Goal: Information Seeking & Learning: Learn about a topic

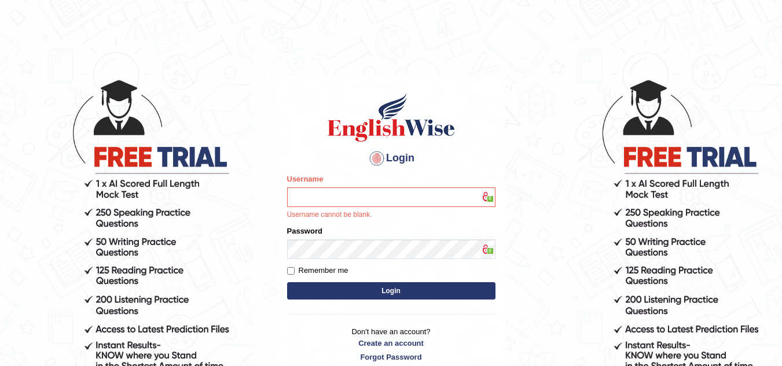
click at [389, 288] on button "Login" at bounding box center [391, 290] width 208 height 17
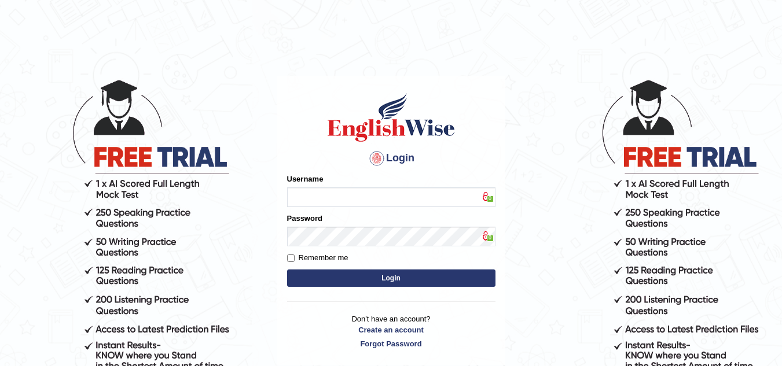
type input "Marzieh1988"
click at [446, 278] on button "Login" at bounding box center [391, 278] width 208 height 17
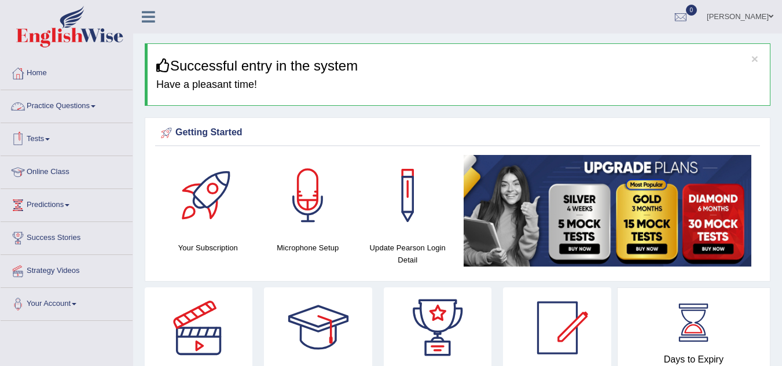
click at [87, 103] on link "Practice Questions" at bounding box center [67, 104] width 132 height 29
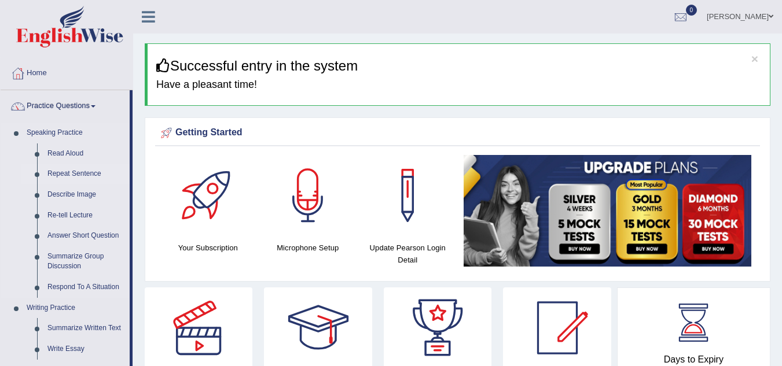
click at [84, 170] on link "Repeat Sentence" at bounding box center [85, 174] width 87 height 21
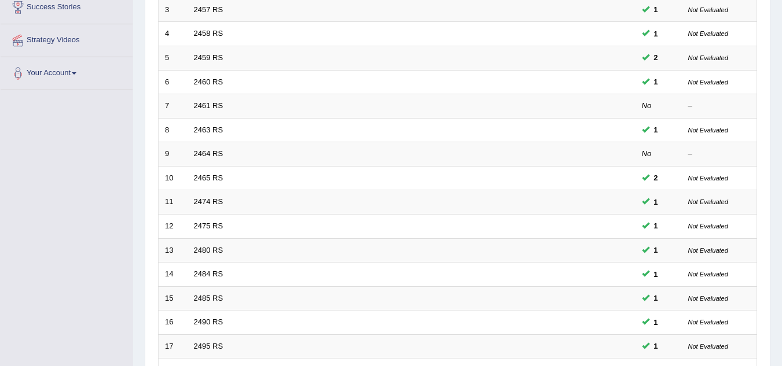
scroll to position [263, 0]
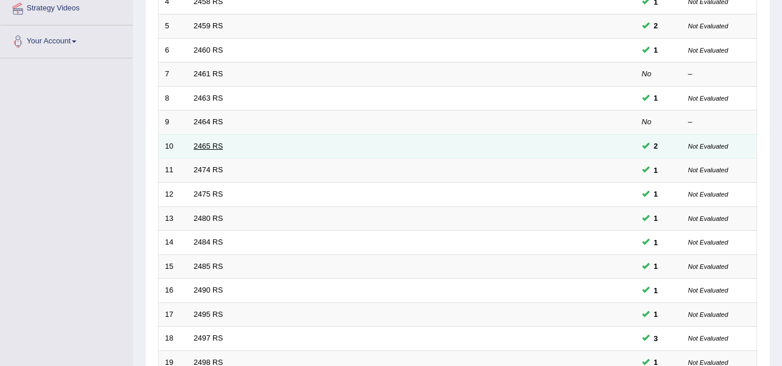
click at [212, 145] on link "2465 RS" at bounding box center [209, 146] width 30 height 9
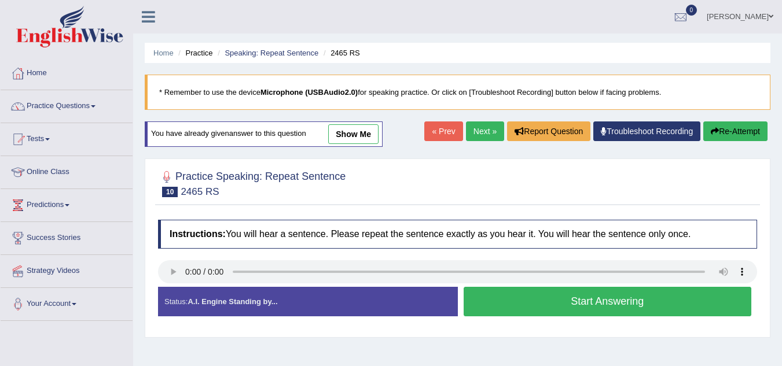
click at [353, 137] on link "show me" at bounding box center [353, 134] width 50 height 20
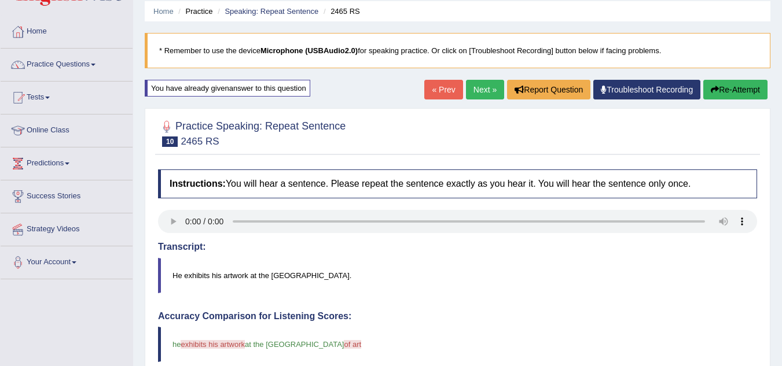
scroll to position [39, 0]
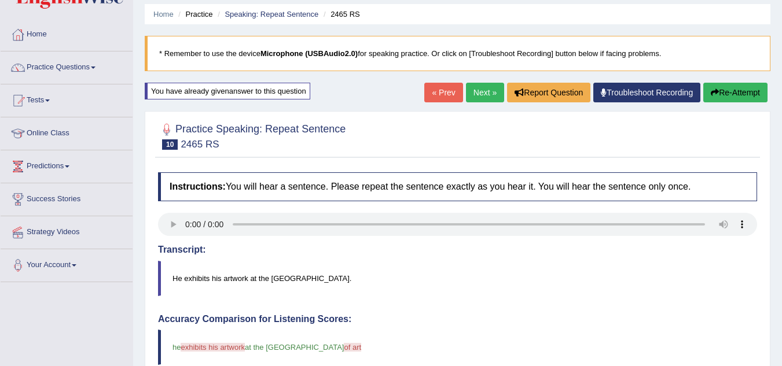
click at [472, 91] on link "Next »" at bounding box center [485, 93] width 38 height 20
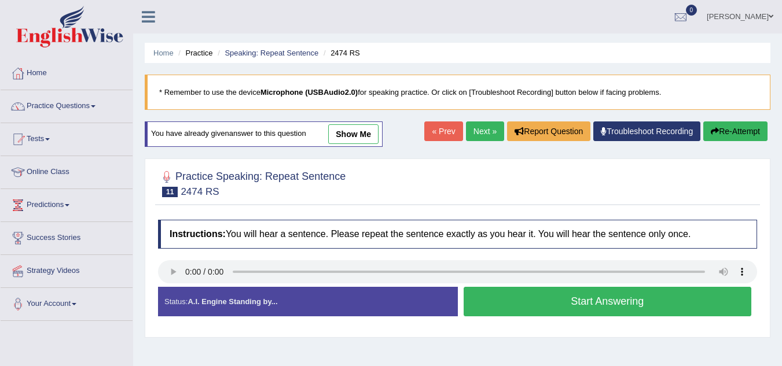
click at [355, 137] on link "show me" at bounding box center [353, 134] width 50 height 20
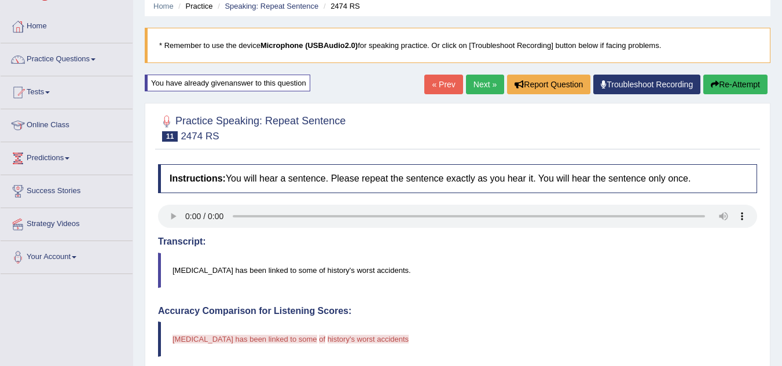
scroll to position [23, 0]
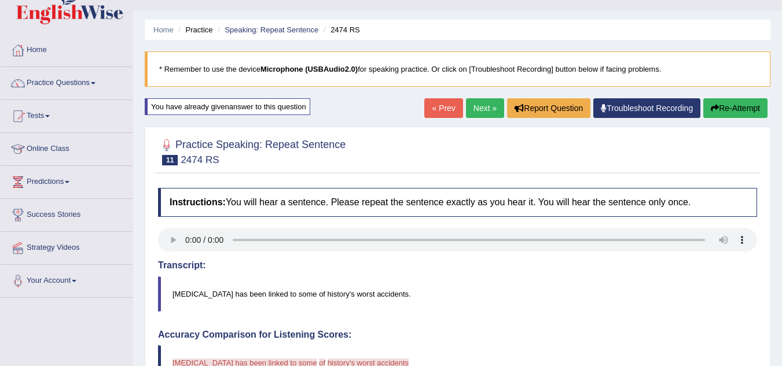
click at [484, 105] on link "Next »" at bounding box center [485, 108] width 38 height 20
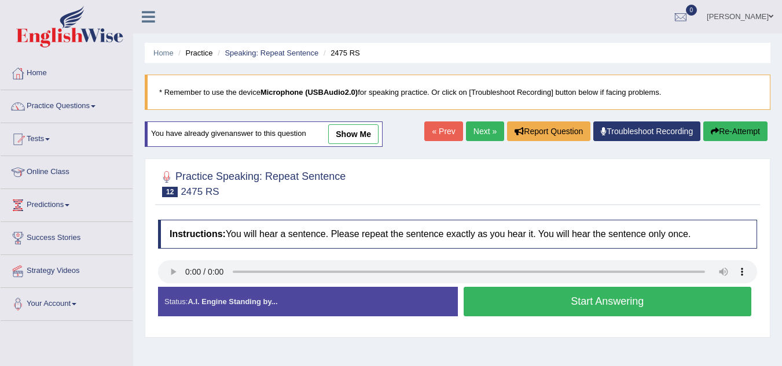
click at [367, 137] on link "show me" at bounding box center [353, 134] width 50 height 20
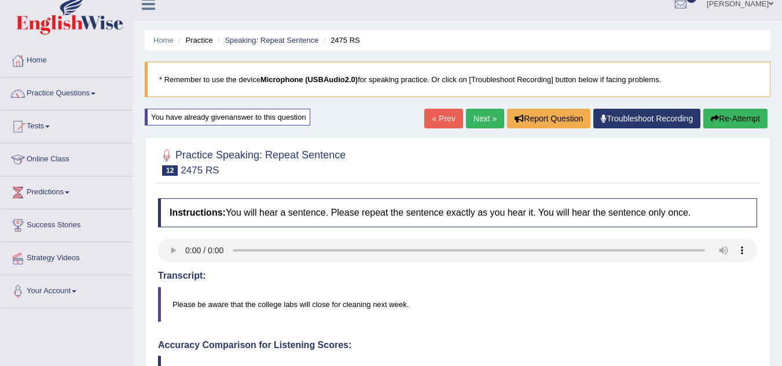
scroll to position [10, 0]
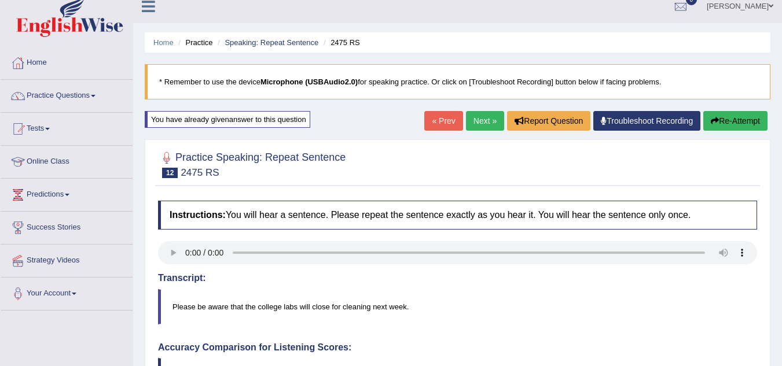
click at [477, 117] on link "Next »" at bounding box center [485, 121] width 38 height 20
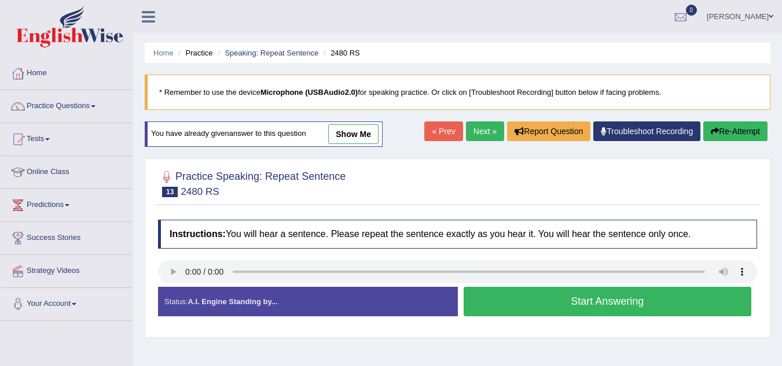
click at [352, 129] on link "show me" at bounding box center [353, 134] width 50 height 20
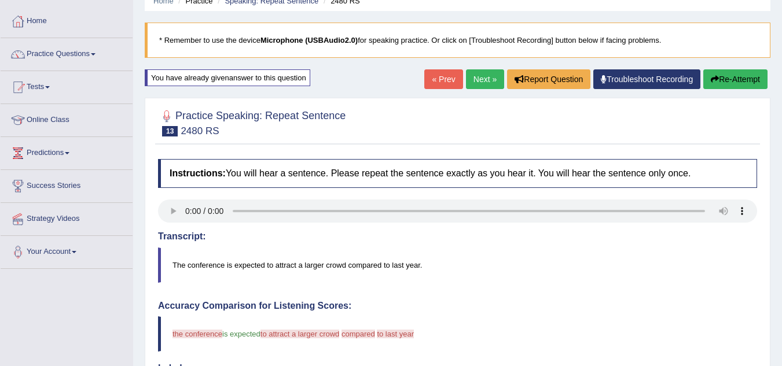
scroll to position [49, 0]
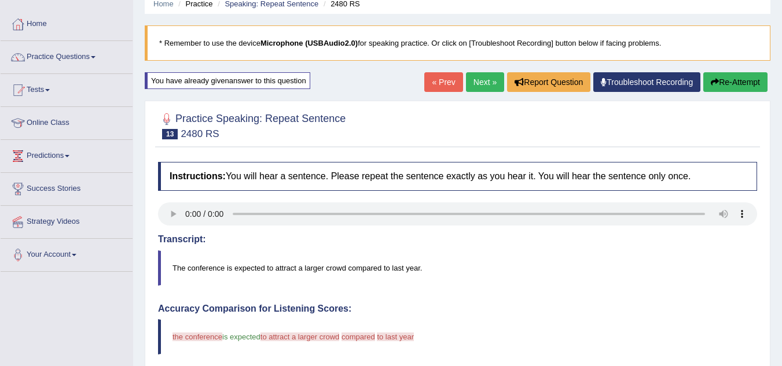
click at [474, 87] on link "Next »" at bounding box center [485, 82] width 38 height 20
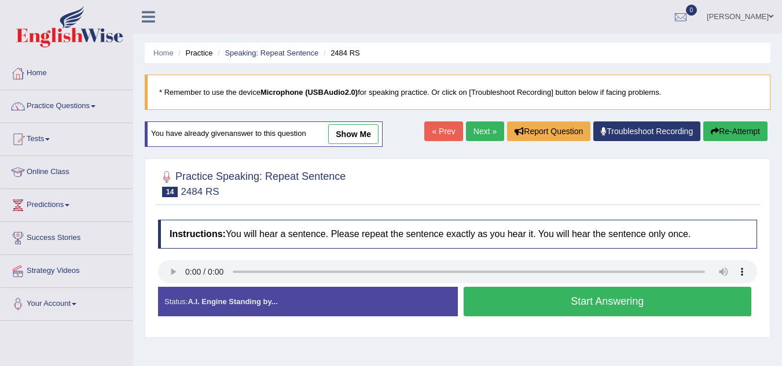
click at [367, 131] on link "show me" at bounding box center [353, 134] width 50 height 20
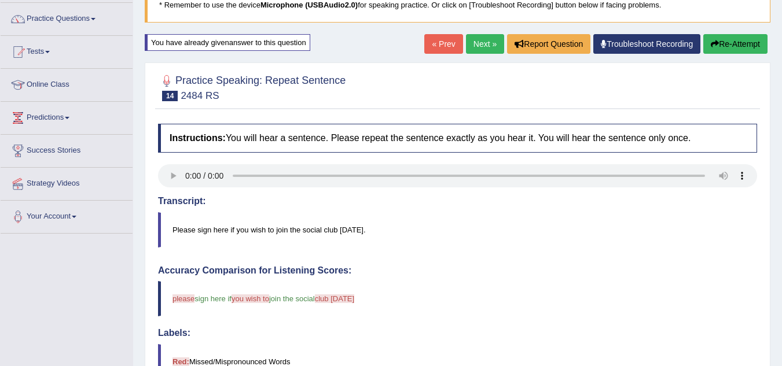
scroll to position [70, 0]
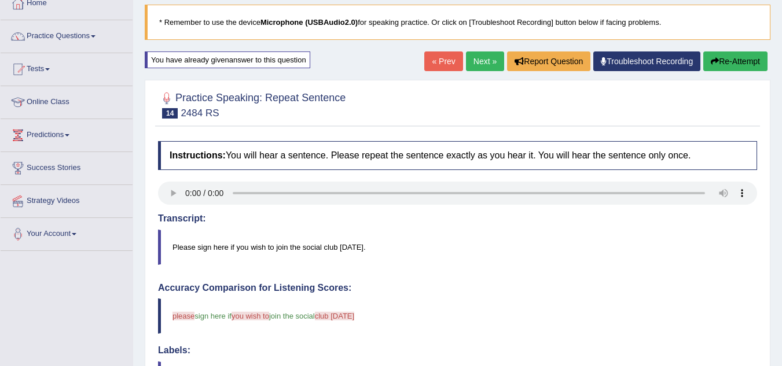
click at [482, 65] on link "Next »" at bounding box center [485, 61] width 38 height 20
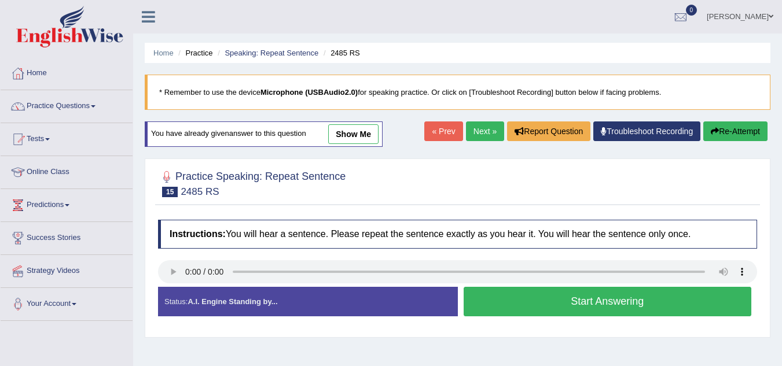
click at [356, 138] on link "show me" at bounding box center [353, 134] width 50 height 20
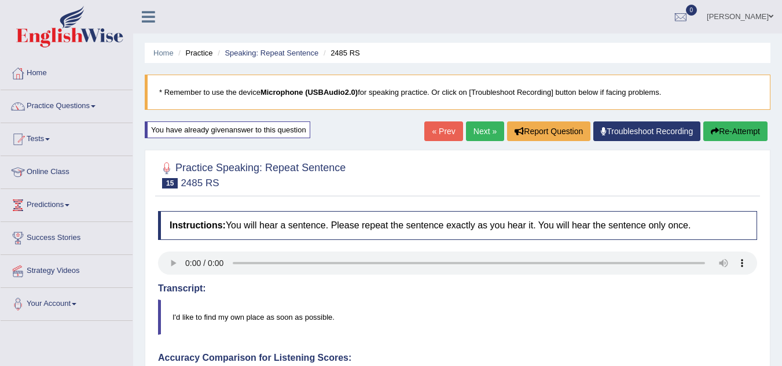
click at [483, 128] on link "Next »" at bounding box center [485, 132] width 38 height 20
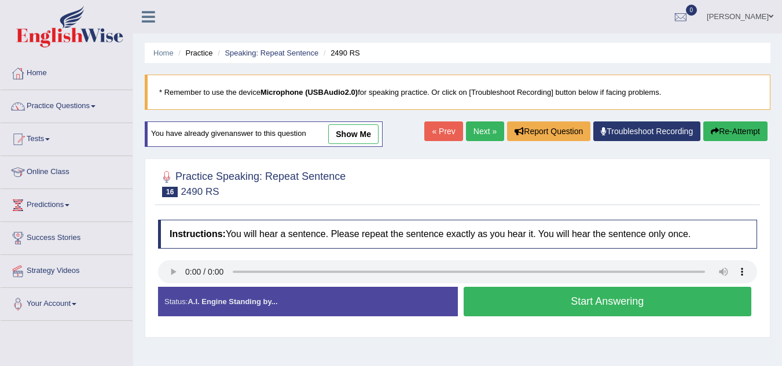
click at [354, 134] on link "show me" at bounding box center [353, 134] width 50 height 20
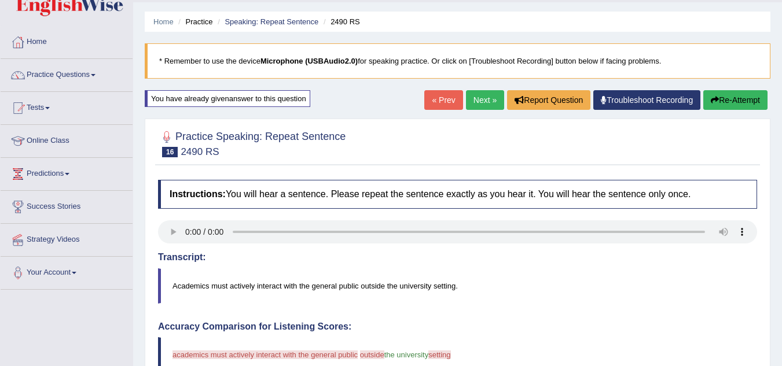
scroll to position [32, 0]
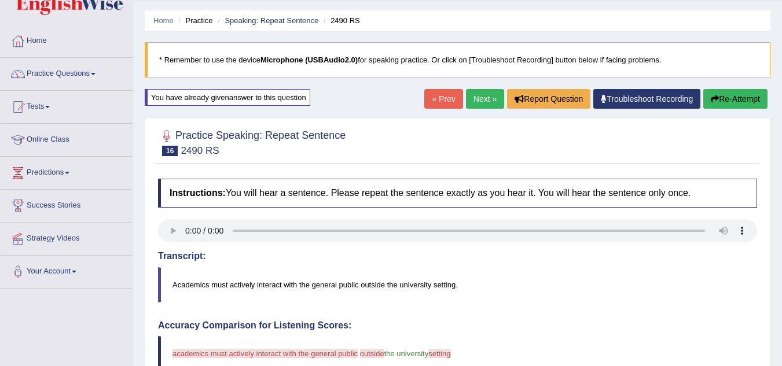
click at [480, 101] on link "Next »" at bounding box center [485, 99] width 38 height 20
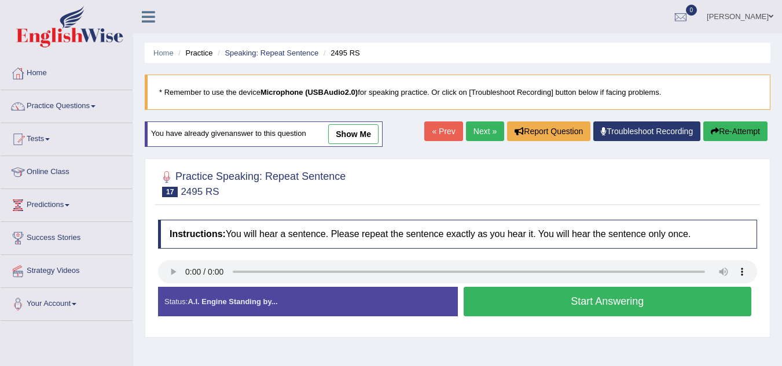
click at [364, 134] on link "show me" at bounding box center [353, 134] width 50 height 20
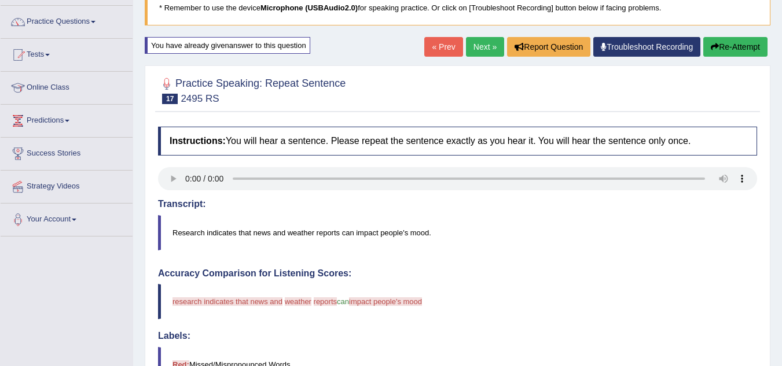
scroll to position [79, 0]
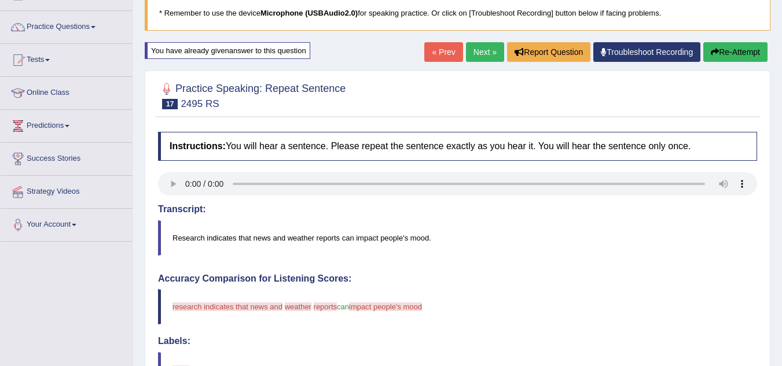
click at [480, 51] on link "Next »" at bounding box center [485, 52] width 38 height 20
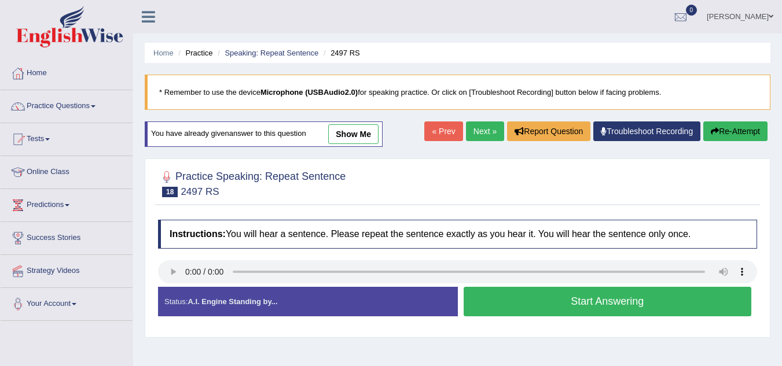
click at [347, 141] on link "show me" at bounding box center [353, 134] width 50 height 20
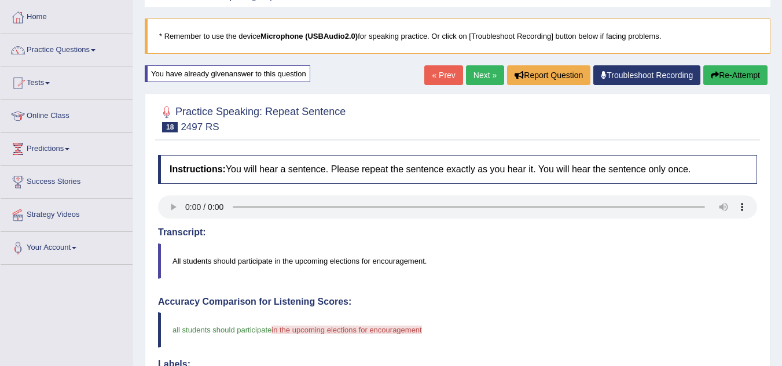
scroll to position [54, 0]
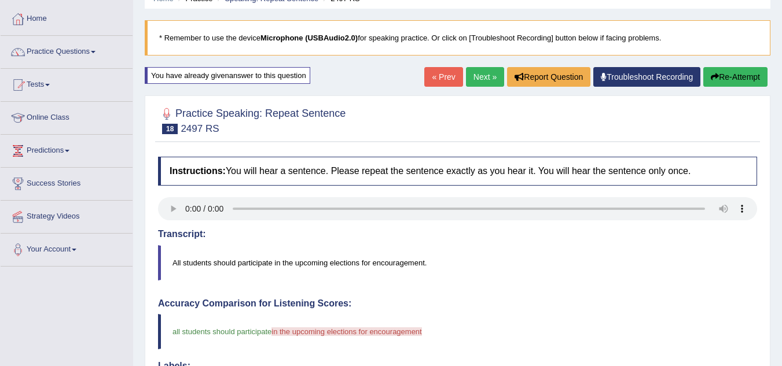
click at [474, 76] on link "Next »" at bounding box center [485, 77] width 38 height 20
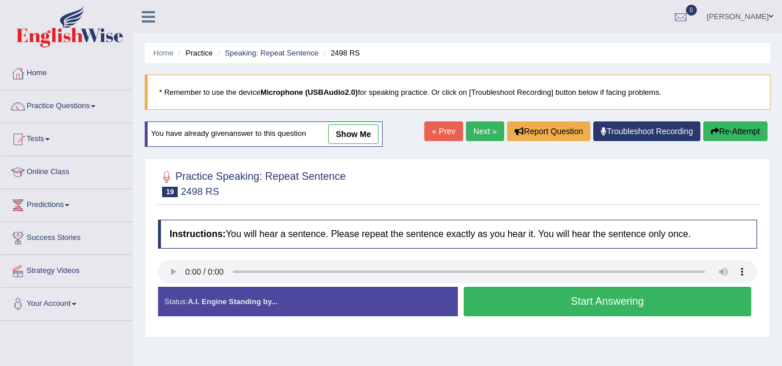
click at [358, 133] on link "show me" at bounding box center [353, 134] width 50 height 20
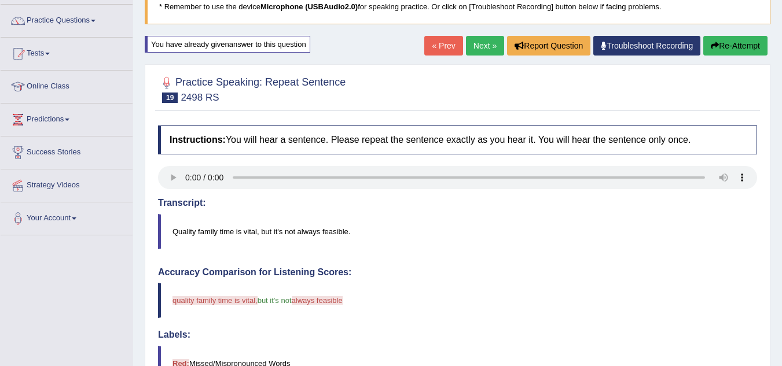
scroll to position [83, 0]
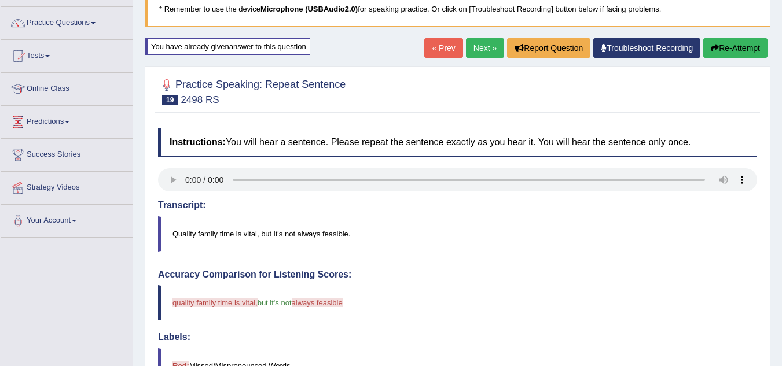
click at [478, 49] on link "Next »" at bounding box center [485, 48] width 38 height 20
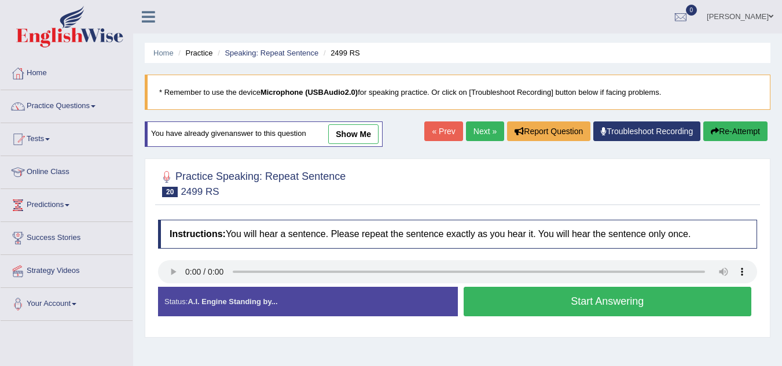
click at [358, 128] on link "show me" at bounding box center [353, 134] width 50 height 20
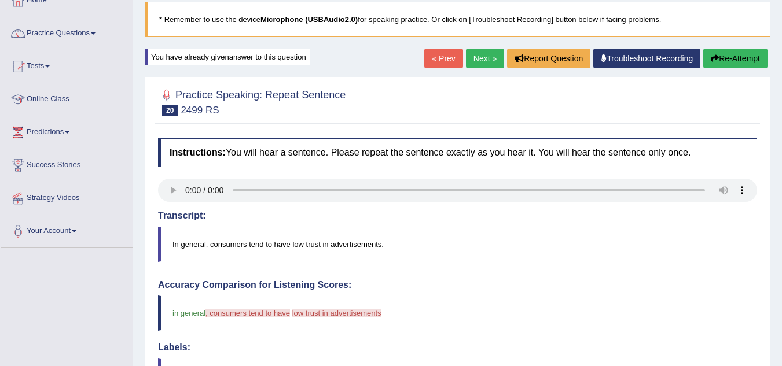
scroll to position [2, 0]
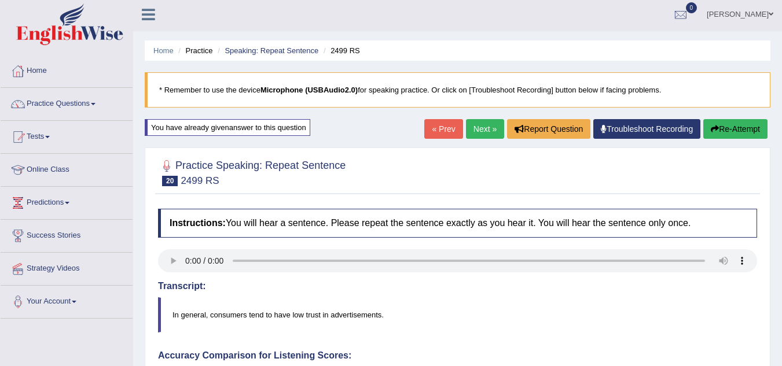
click at [478, 125] on link "Next »" at bounding box center [485, 129] width 38 height 20
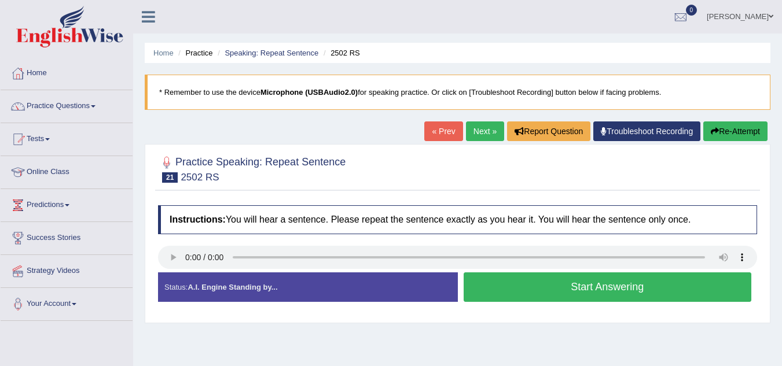
click at [479, 128] on link "Next »" at bounding box center [485, 132] width 38 height 20
click at [441, 130] on link "« Prev" at bounding box center [443, 132] width 38 height 20
click at [529, 290] on button "Start Answering" at bounding box center [607, 288] width 288 height 30
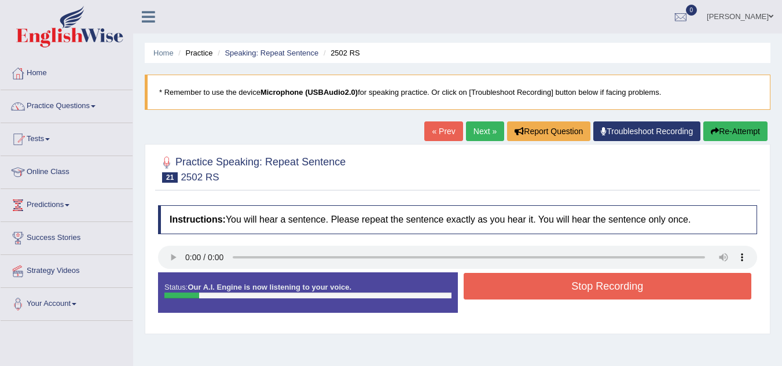
click at [529, 290] on button "Stop Recording" at bounding box center [607, 286] width 288 height 27
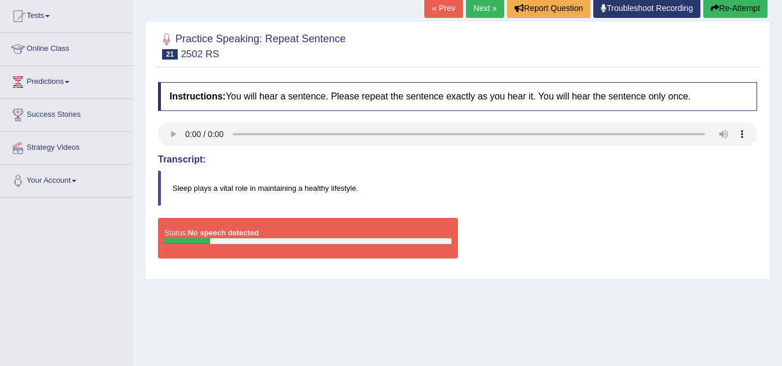
scroll to position [115, 0]
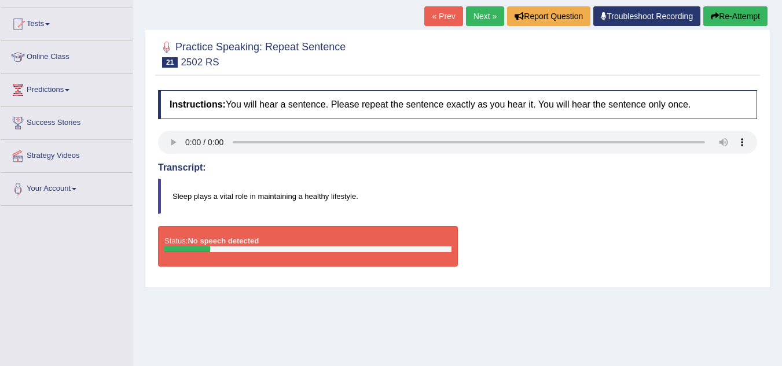
click at [730, 16] on button "Re-Attempt" at bounding box center [735, 16] width 64 height 20
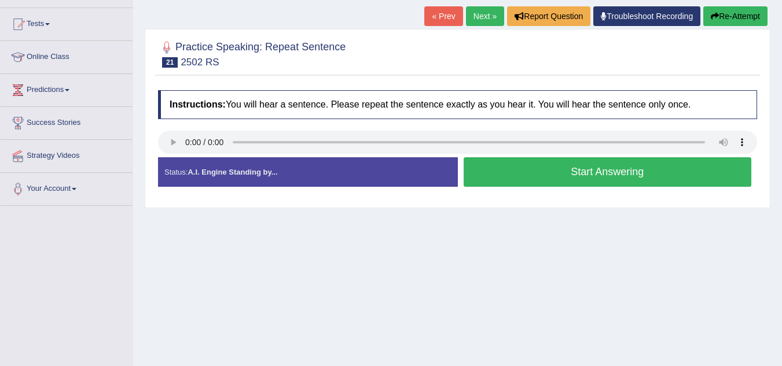
click at [601, 175] on button "Start Answering" at bounding box center [607, 172] width 288 height 30
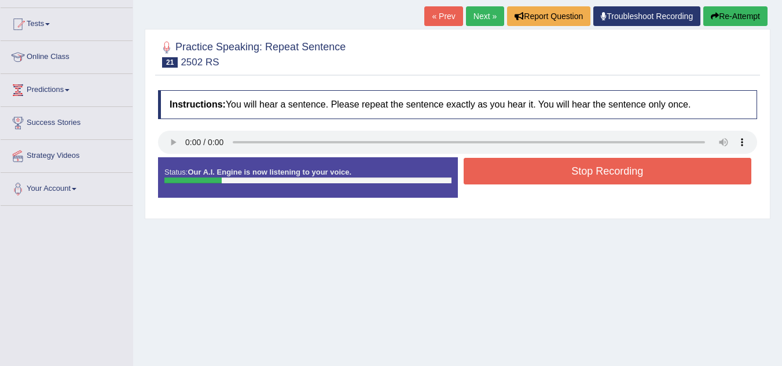
click at [601, 175] on button "Stop Recording" at bounding box center [607, 171] width 288 height 27
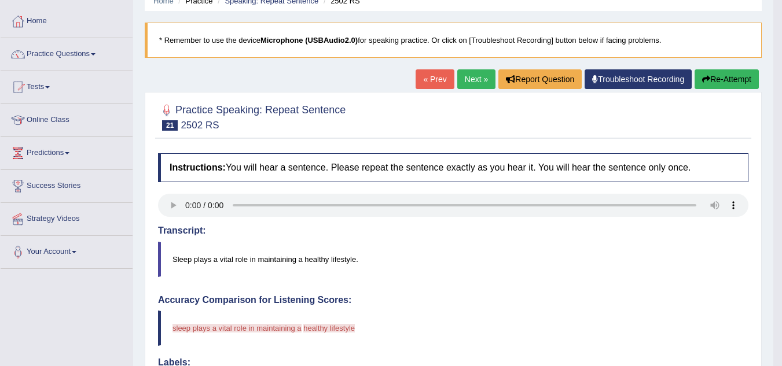
scroll to position [47, 0]
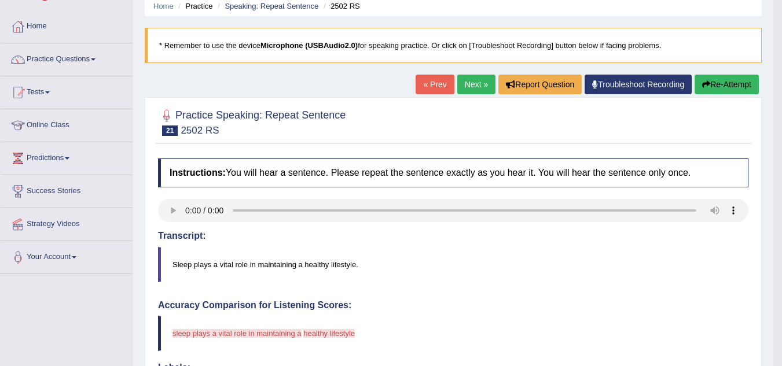
click at [475, 86] on link "Next »" at bounding box center [476, 85] width 38 height 20
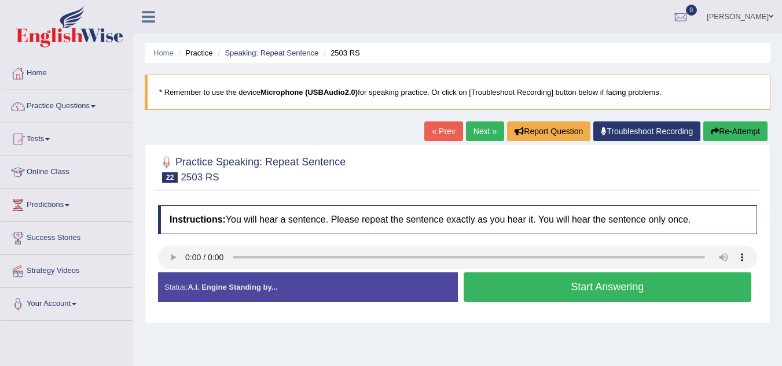
click at [577, 291] on button "Start Answering" at bounding box center [607, 288] width 288 height 30
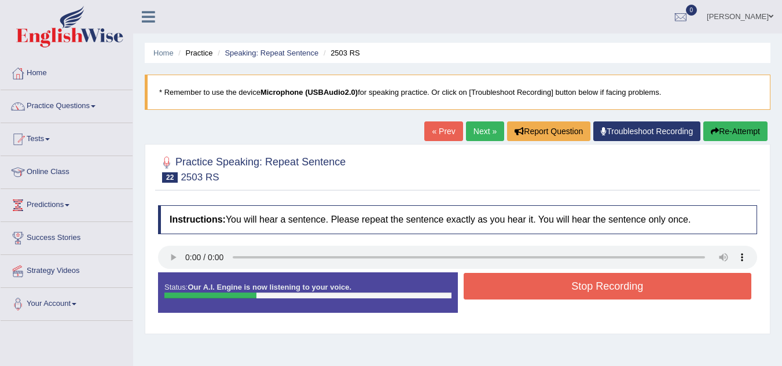
click at [577, 291] on button "Stop Recording" at bounding box center [607, 286] width 288 height 27
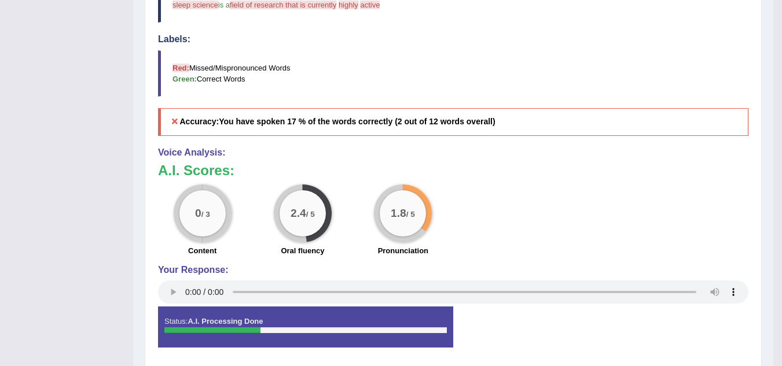
scroll to position [379, 0]
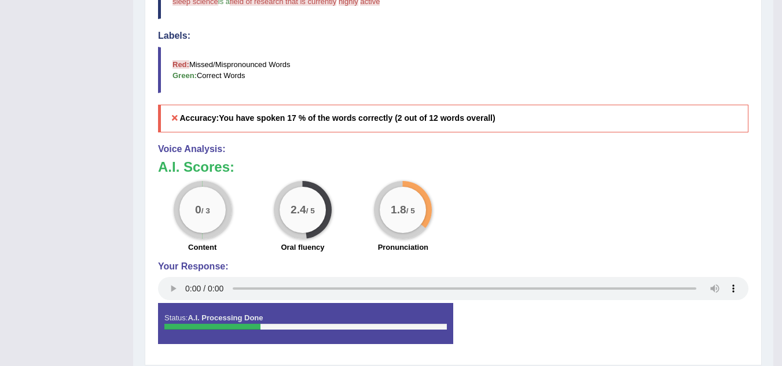
click at [629, 319] on div "Status: A.I. Processing Done Start Answering Stop Recording" at bounding box center [453, 329] width 590 height 52
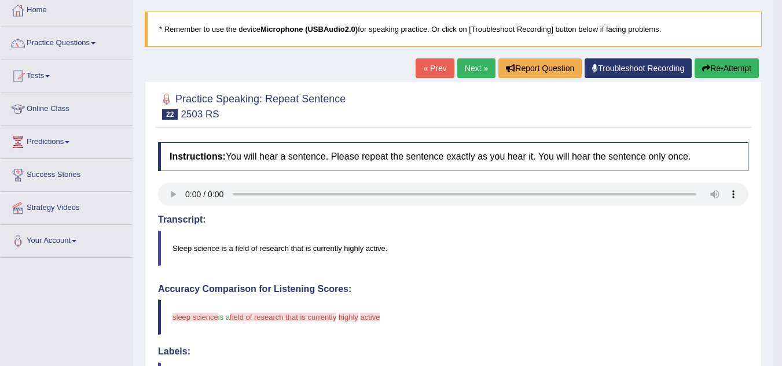
scroll to position [55, 0]
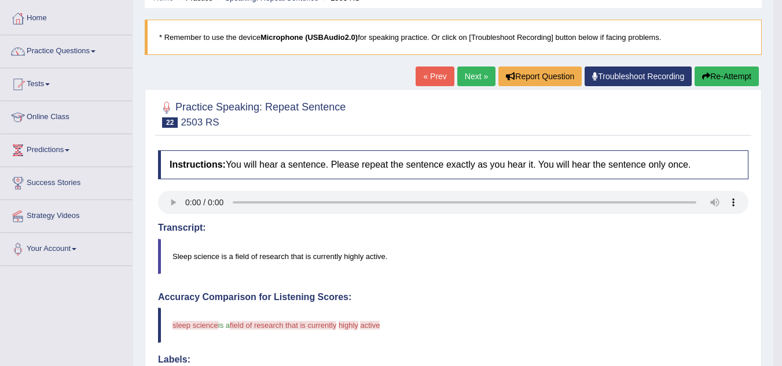
click at [466, 75] on link "Next »" at bounding box center [476, 77] width 38 height 20
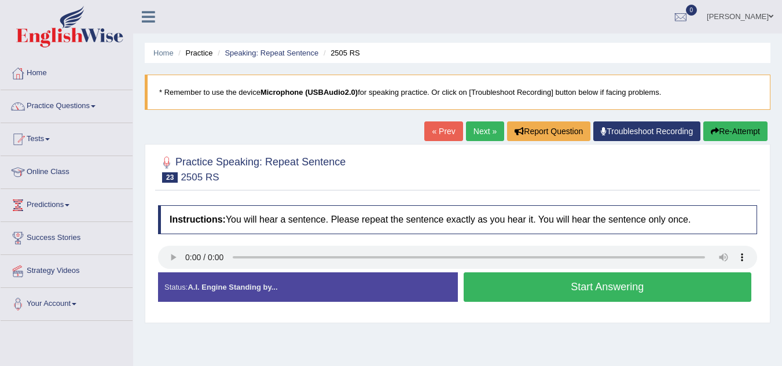
click at [600, 288] on button "Start Answering" at bounding box center [607, 288] width 288 height 30
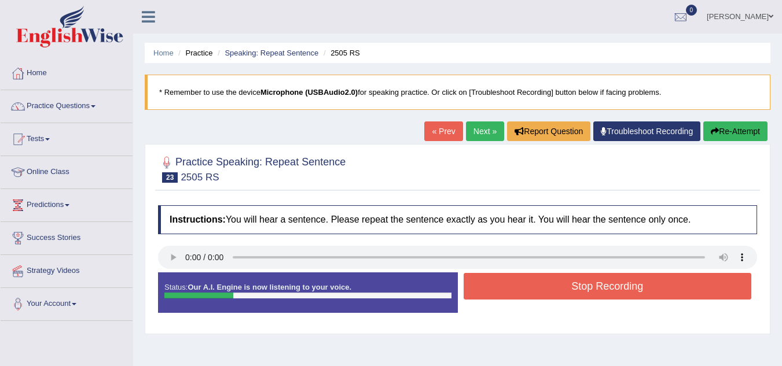
click at [600, 288] on button "Stop Recording" at bounding box center [607, 286] width 288 height 27
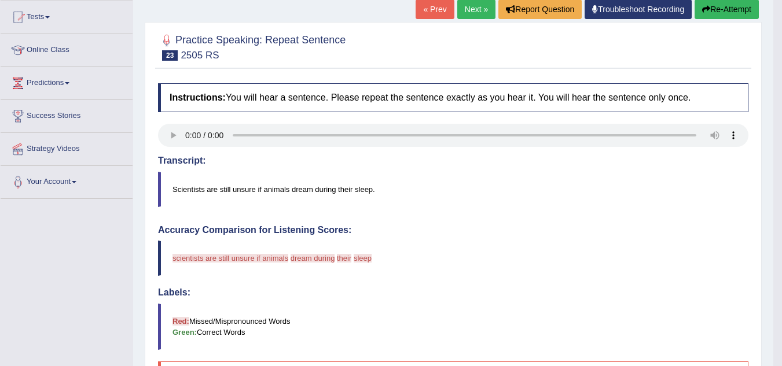
scroll to position [109, 0]
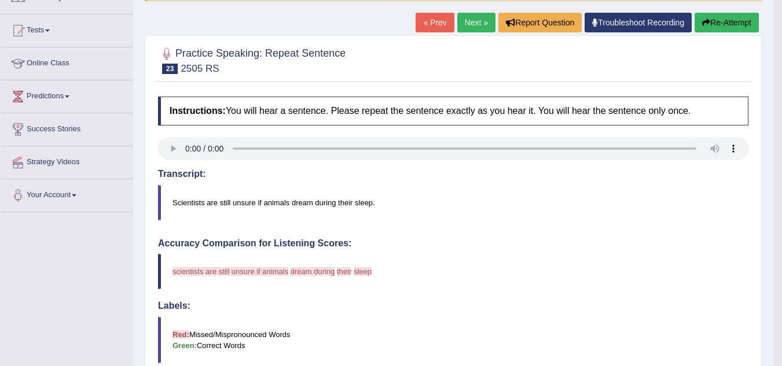
click at [473, 27] on link "Next »" at bounding box center [476, 23] width 38 height 20
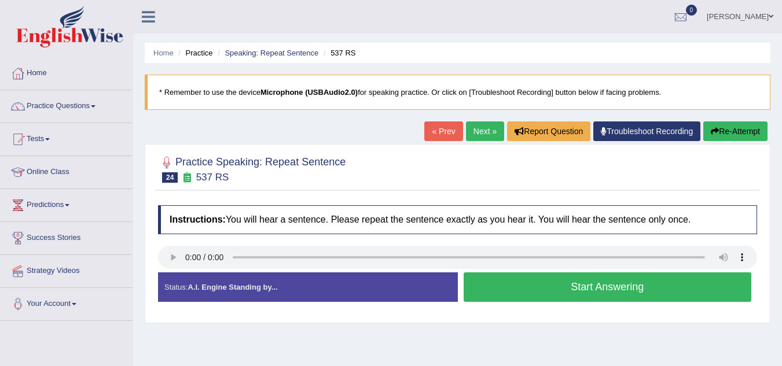
click at [432, 126] on link "« Prev" at bounding box center [443, 132] width 38 height 20
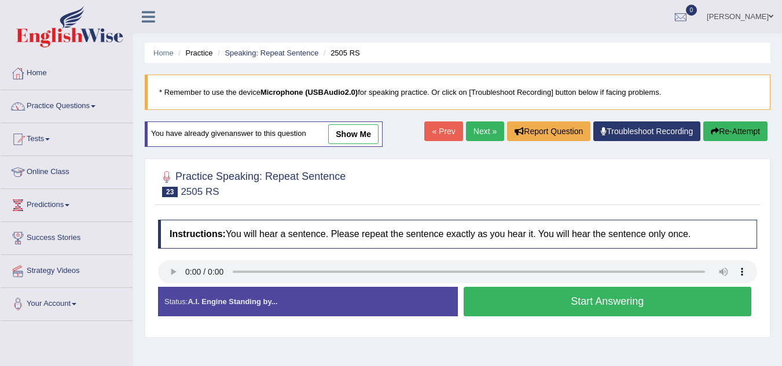
click at [367, 137] on link "show me" at bounding box center [353, 134] width 50 height 20
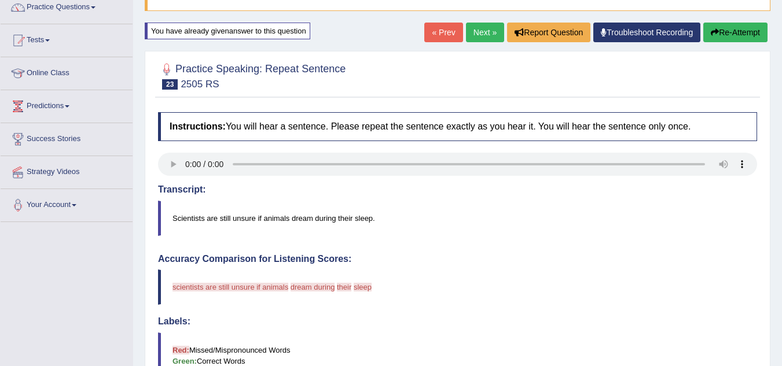
scroll to position [69, 0]
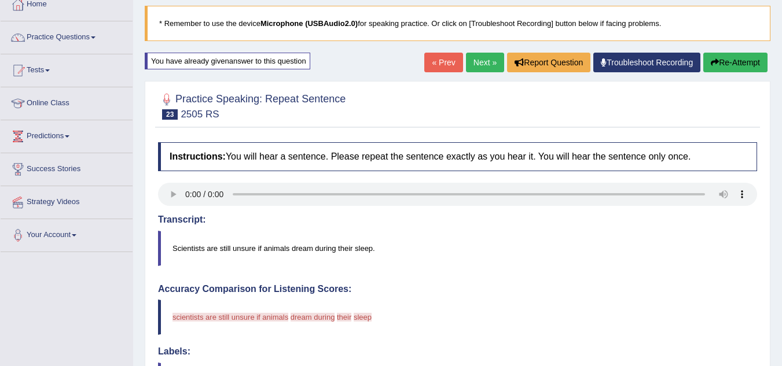
click at [727, 67] on button "Re-Attempt" at bounding box center [735, 63] width 64 height 20
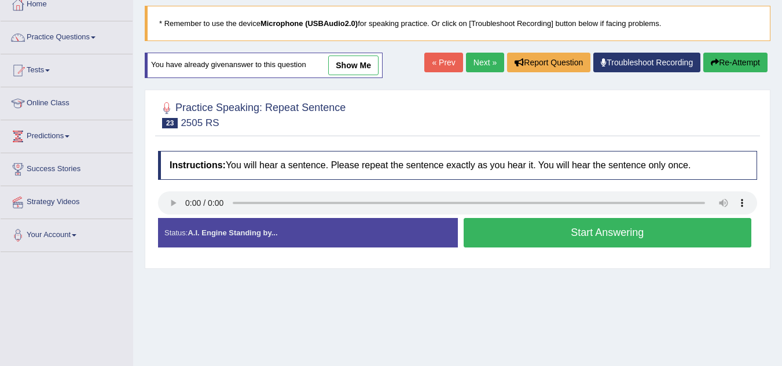
click at [592, 235] on button "Start Answering" at bounding box center [607, 233] width 288 height 30
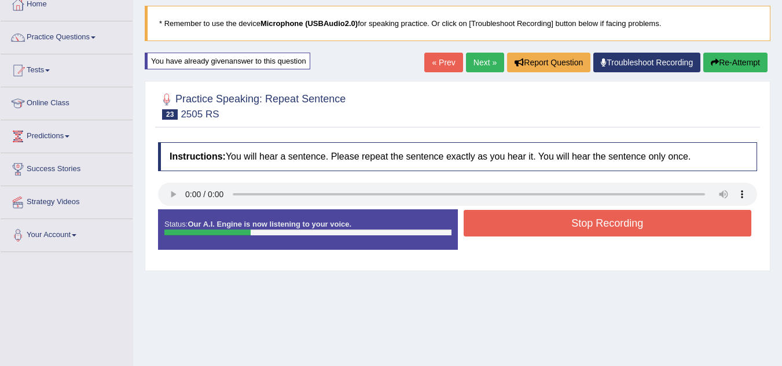
click at [592, 224] on button "Stop Recording" at bounding box center [607, 223] width 288 height 27
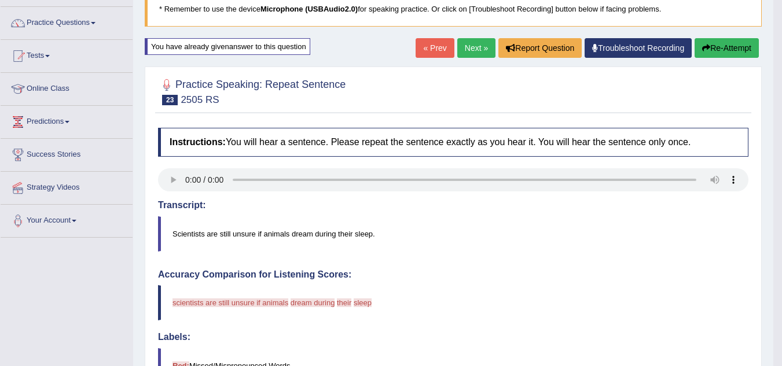
scroll to position [79, 0]
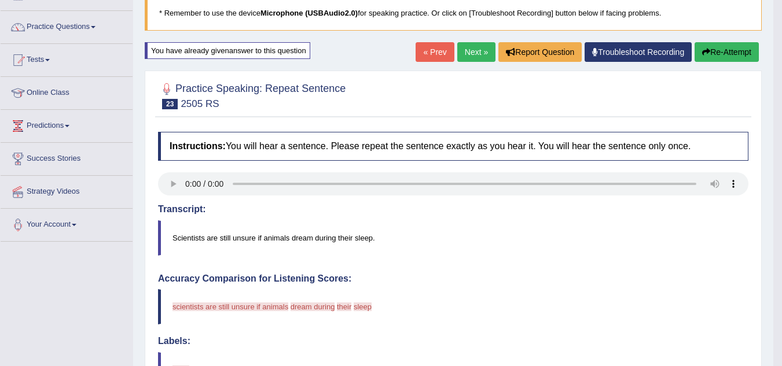
click at [475, 53] on link "Next »" at bounding box center [476, 52] width 38 height 20
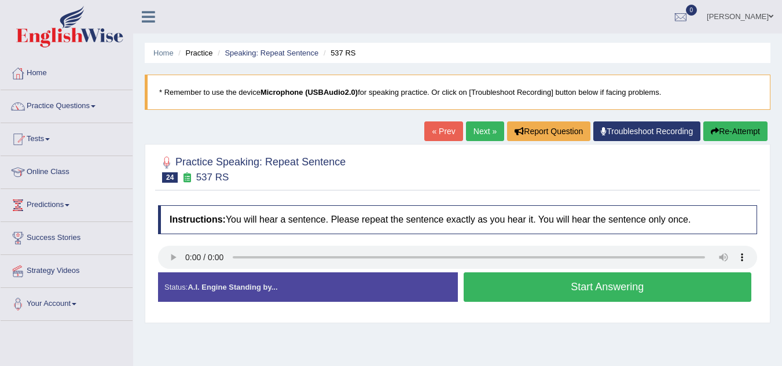
click at [435, 134] on link "« Prev" at bounding box center [443, 132] width 38 height 20
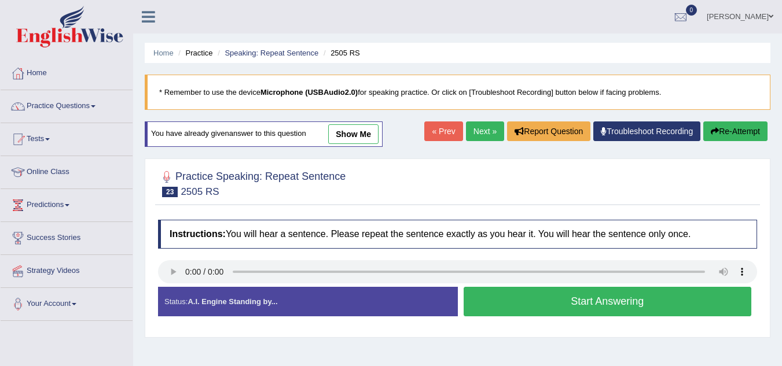
click at [357, 141] on link "show me" at bounding box center [353, 134] width 50 height 20
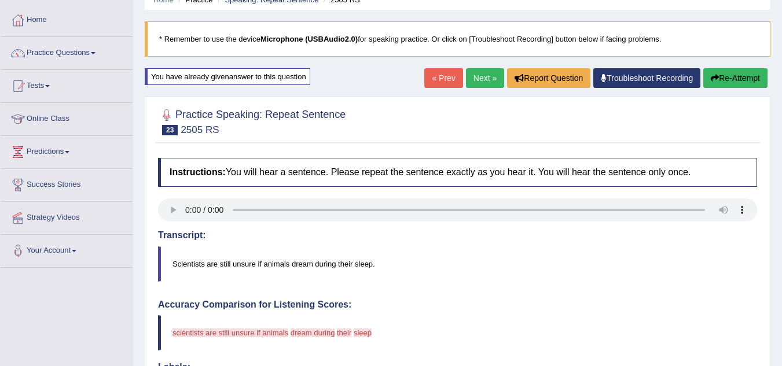
scroll to position [34, 0]
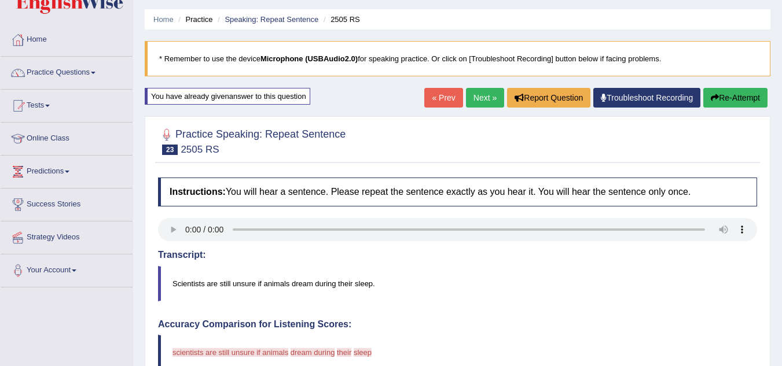
click at [477, 101] on link "Next »" at bounding box center [485, 98] width 38 height 20
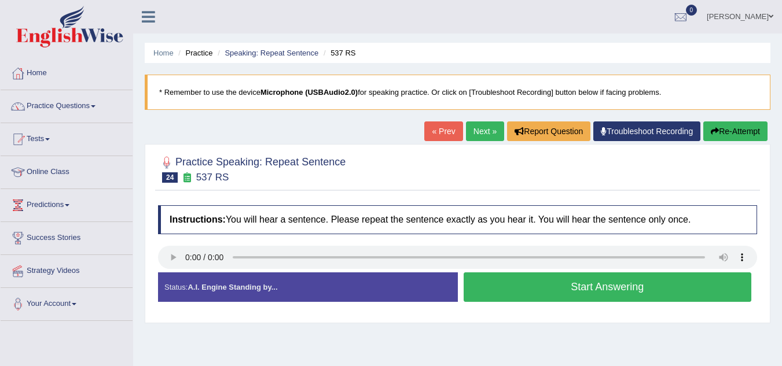
click at [614, 286] on button "Start Answering" at bounding box center [607, 288] width 288 height 30
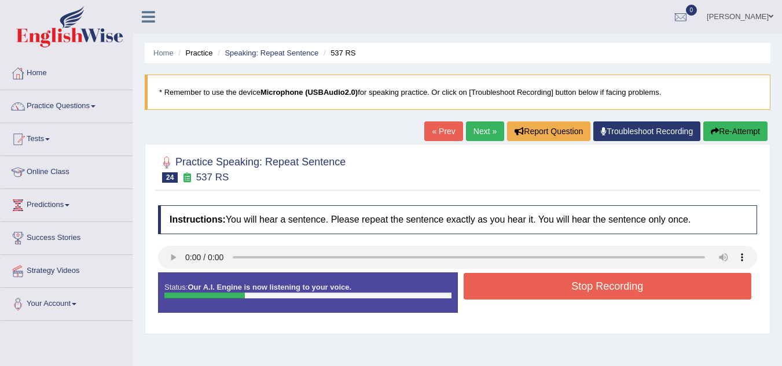
click at [614, 286] on button "Stop Recording" at bounding box center [607, 286] width 288 height 27
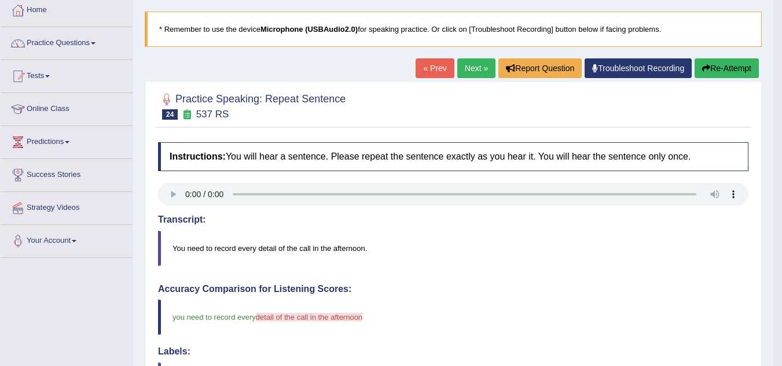
scroll to position [60, 0]
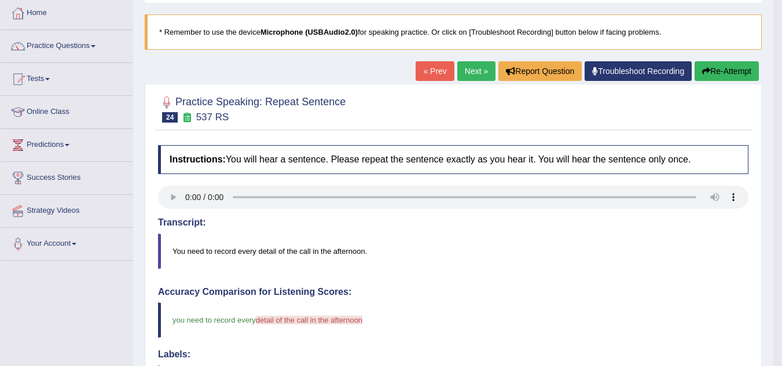
click at [470, 73] on link "Next »" at bounding box center [476, 71] width 38 height 20
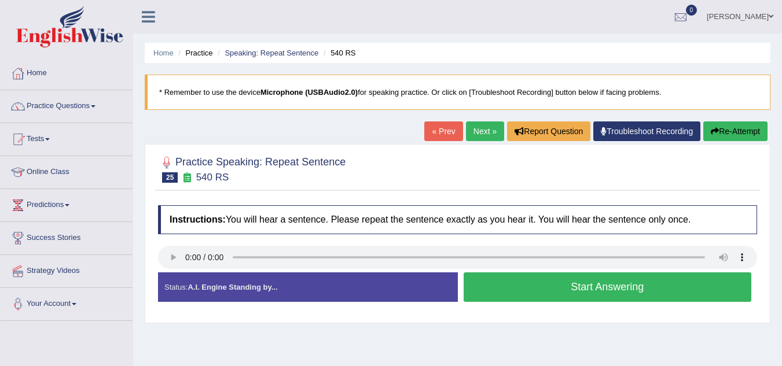
click at [611, 289] on button "Start Answering" at bounding box center [607, 288] width 288 height 30
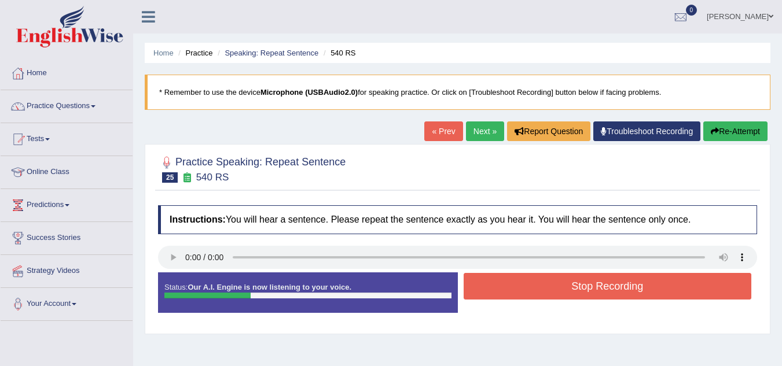
click at [611, 289] on button "Stop Recording" at bounding box center [607, 286] width 288 height 27
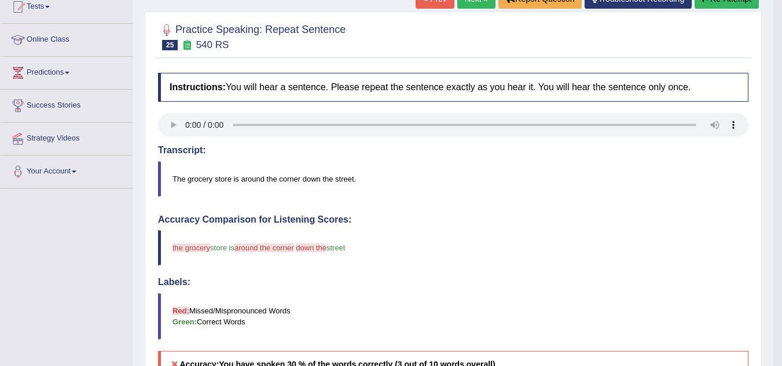
scroll to position [60, 0]
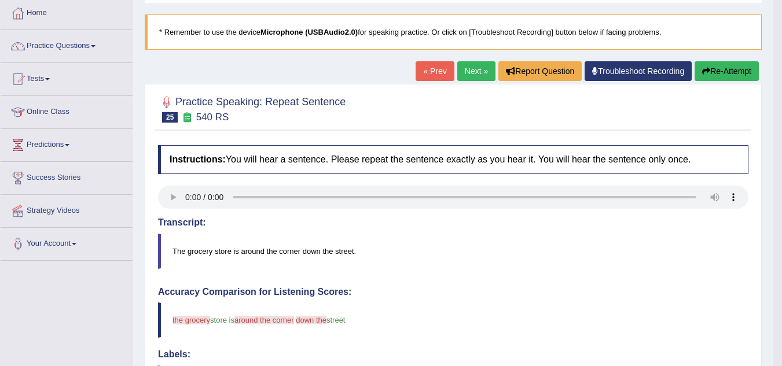
click at [725, 75] on button "Re-Attempt" at bounding box center [726, 71] width 64 height 20
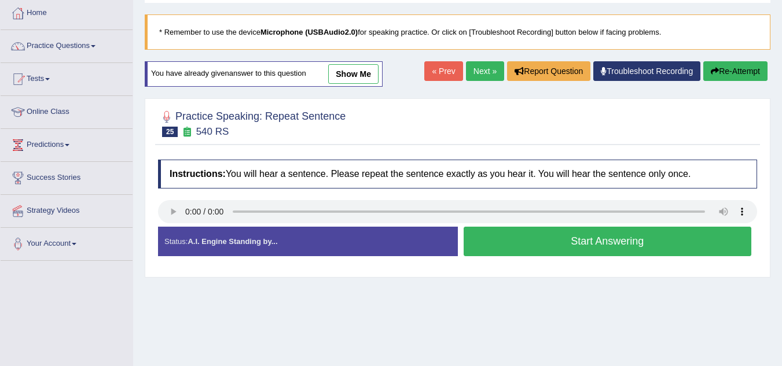
click at [598, 242] on button "Start Answering" at bounding box center [607, 242] width 288 height 30
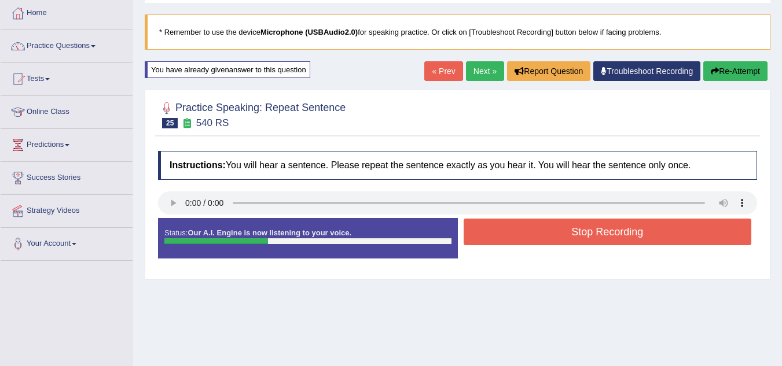
click at [598, 226] on button "Stop Recording" at bounding box center [607, 232] width 288 height 27
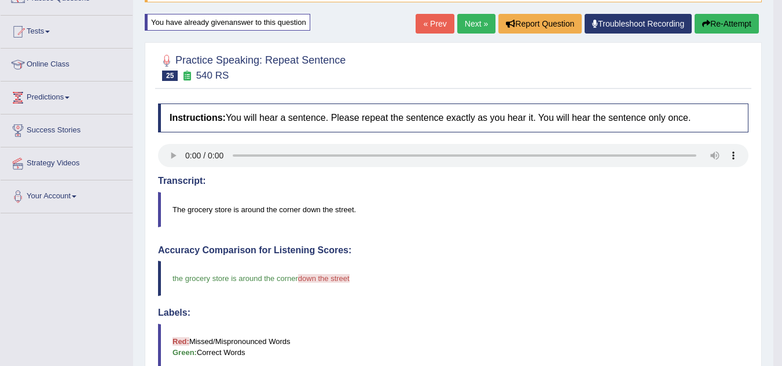
scroll to position [79, 0]
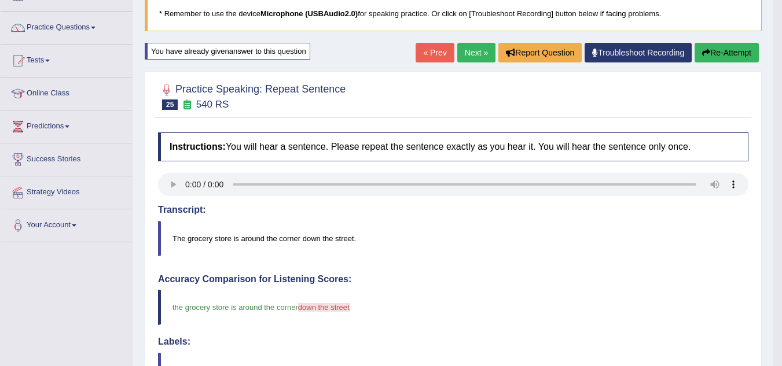
click at [463, 53] on link "Next »" at bounding box center [476, 53] width 38 height 20
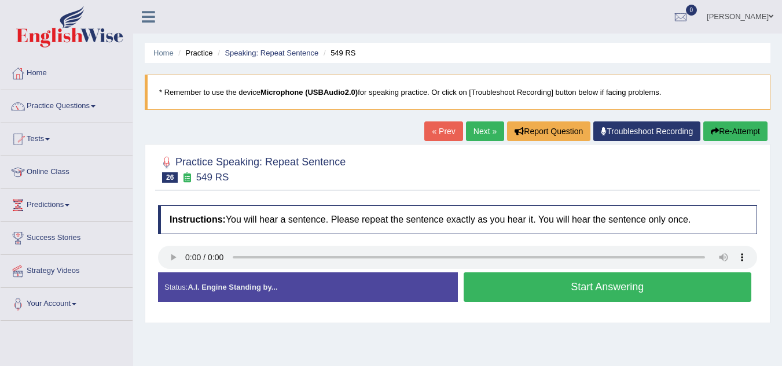
click at [612, 288] on button "Start Answering" at bounding box center [607, 288] width 288 height 30
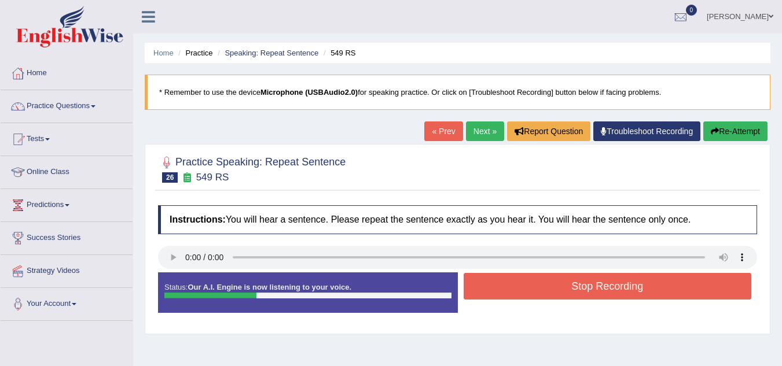
click at [612, 288] on button "Stop Recording" at bounding box center [607, 286] width 288 height 27
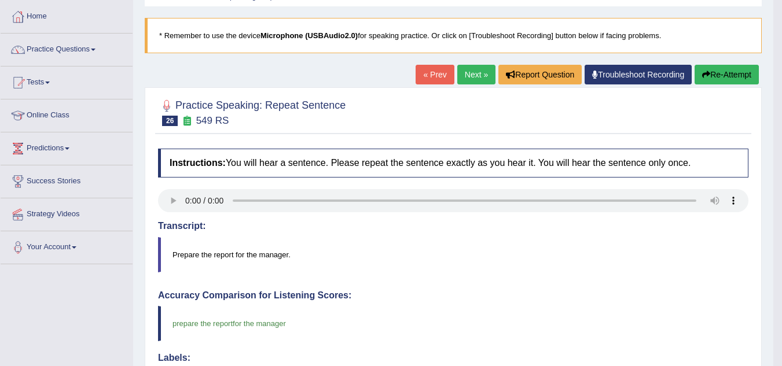
scroll to position [55, 0]
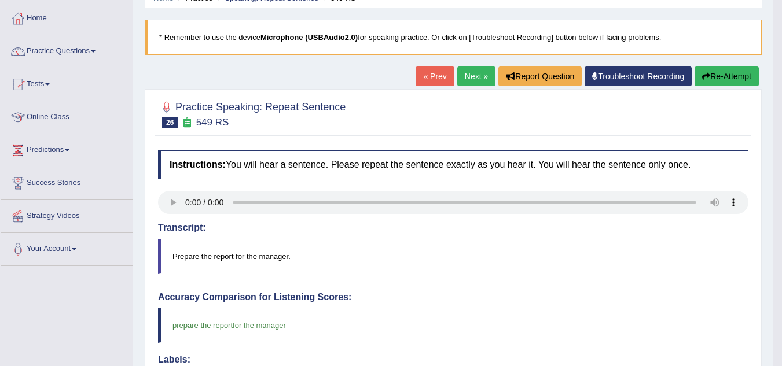
click at [467, 74] on link "Next »" at bounding box center [476, 77] width 38 height 20
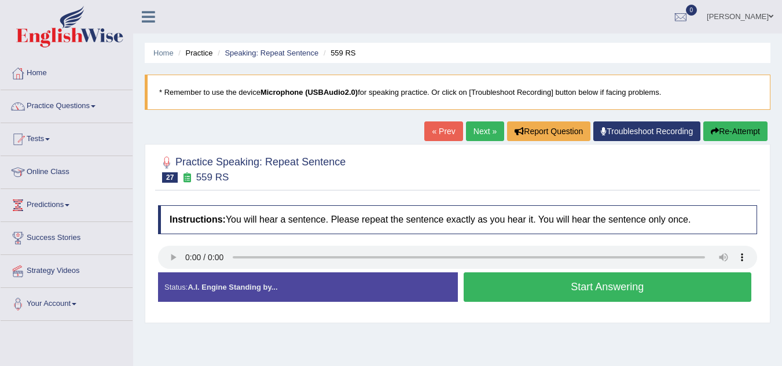
click at [593, 285] on button "Start Answering" at bounding box center [607, 288] width 288 height 30
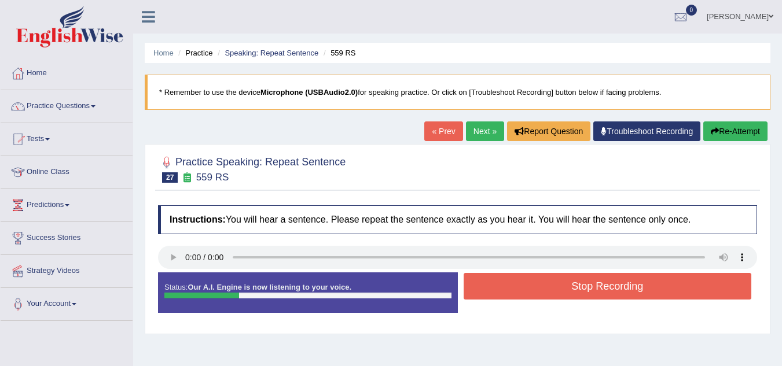
click at [593, 285] on button "Stop Recording" at bounding box center [607, 286] width 288 height 27
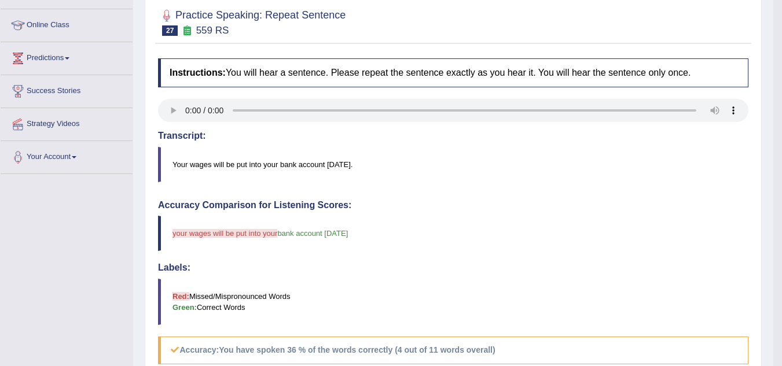
scroll to position [39, 0]
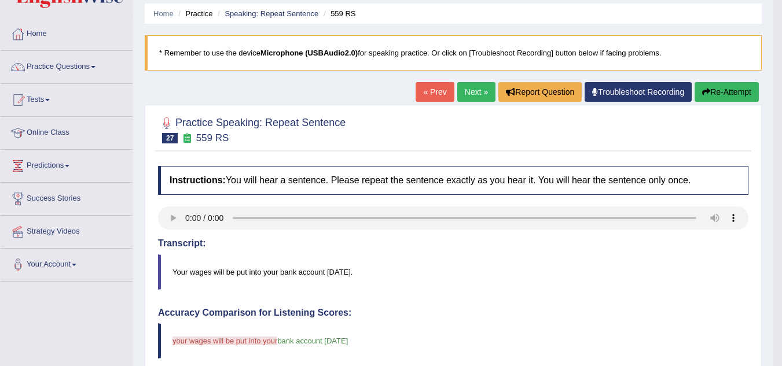
click at [724, 92] on button "Re-Attempt" at bounding box center [726, 92] width 64 height 20
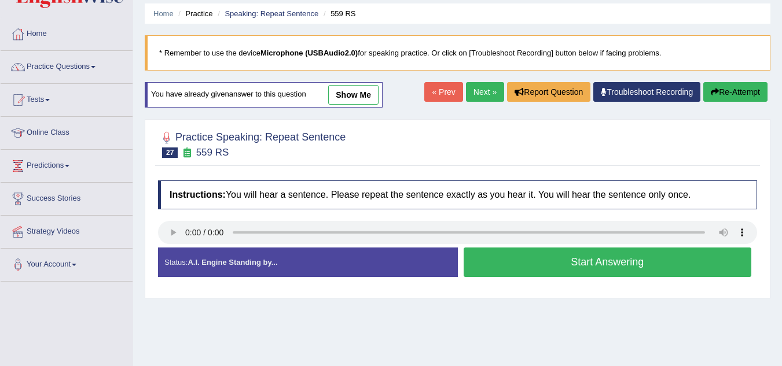
click at [511, 267] on button "Start Answering" at bounding box center [607, 263] width 288 height 30
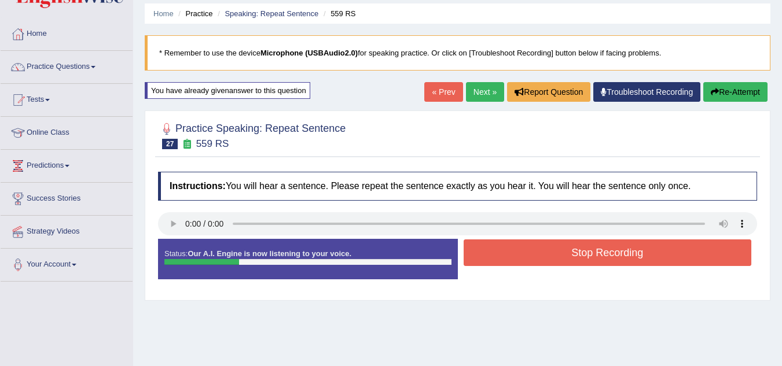
click at [565, 249] on button "Stop Recording" at bounding box center [607, 253] width 288 height 27
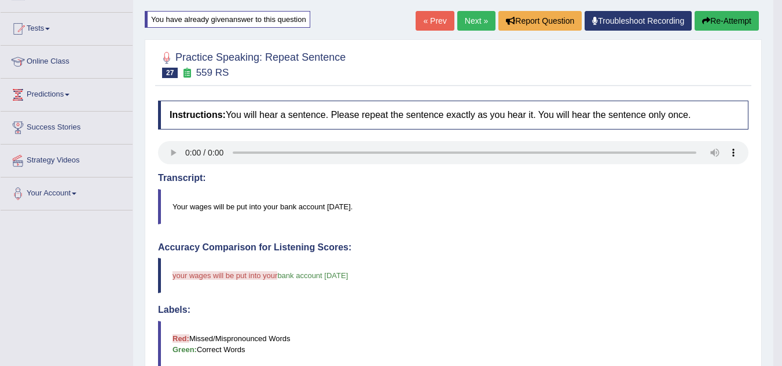
scroll to position [93, 0]
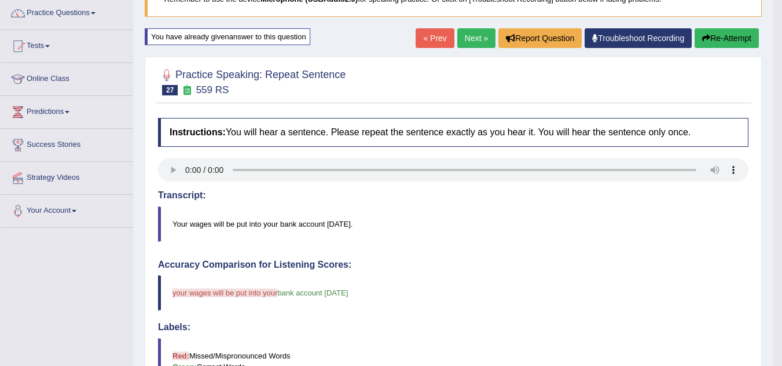
click at [734, 39] on button "Re-Attempt" at bounding box center [726, 38] width 64 height 20
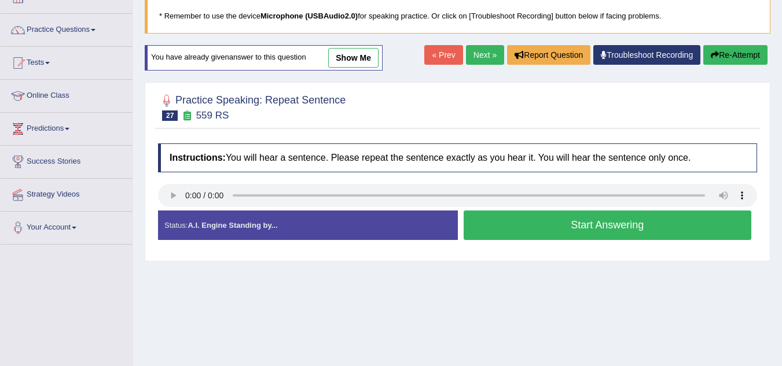
scroll to position [56, 0]
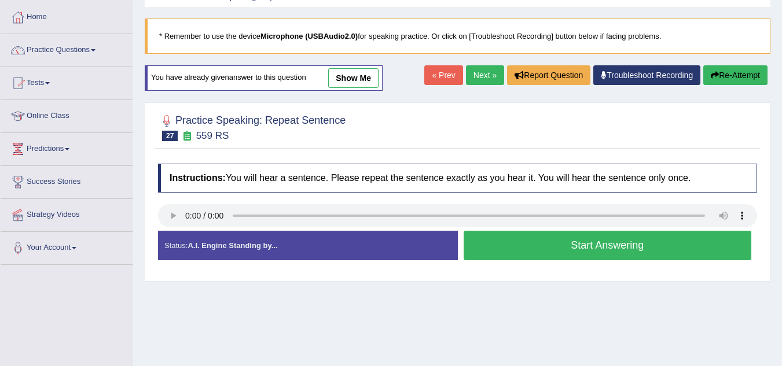
click at [592, 246] on button "Start Answering" at bounding box center [607, 246] width 288 height 30
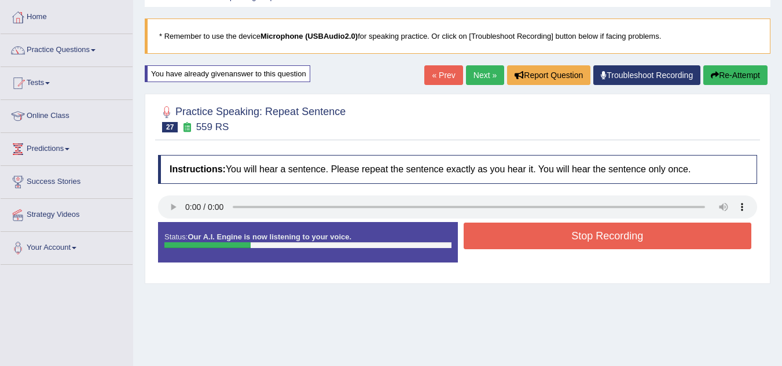
click at [592, 235] on button "Stop Recording" at bounding box center [607, 236] width 288 height 27
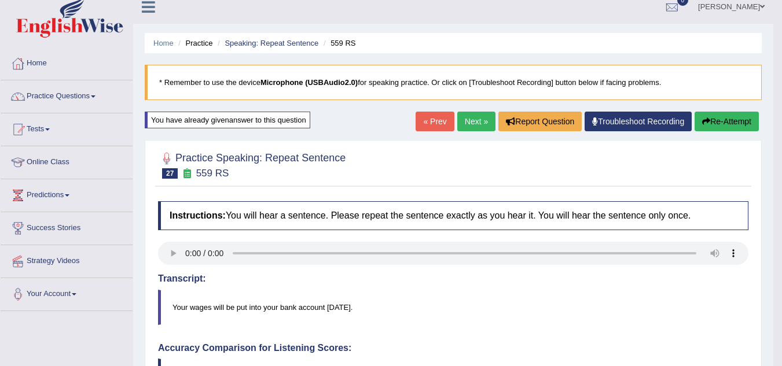
scroll to position [7, 0]
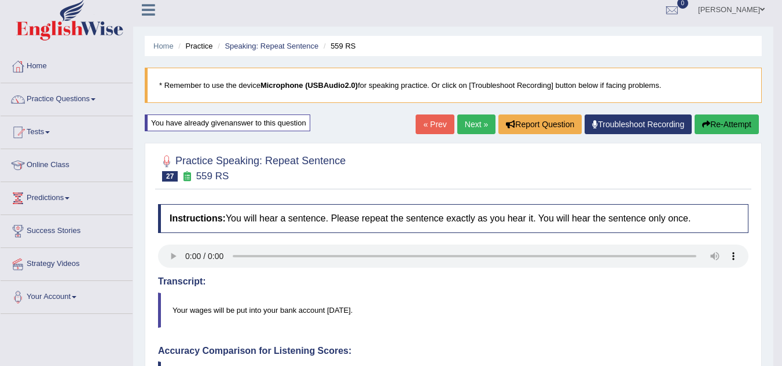
click at [474, 122] on link "Next »" at bounding box center [476, 125] width 38 height 20
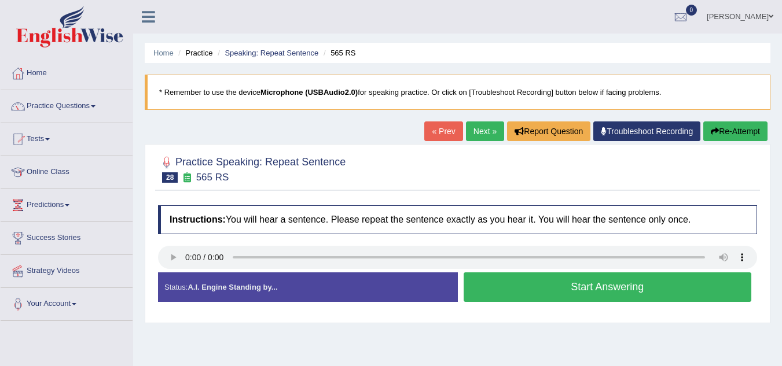
click at [615, 286] on button "Start Answering" at bounding box center [607, 288] width 288 height 30
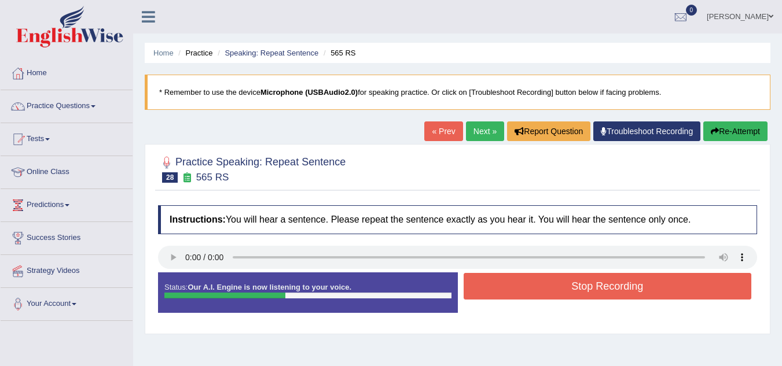
click at [615, 286] on button "Stop Recording" at bounding box center [607, 286] width 288 height 27
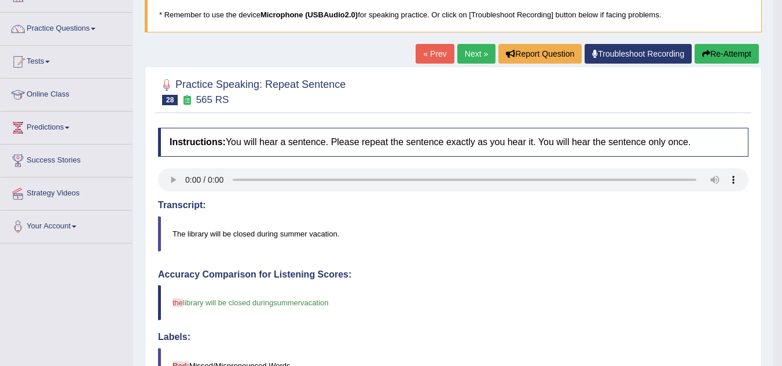
scroll to position [65, 0]
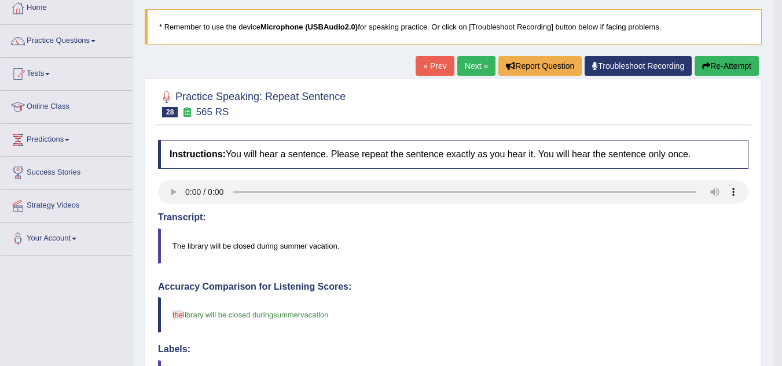
click at [720, 69] on button "Re-Attempt" at bounding box center [726, 66] width 64 height 20
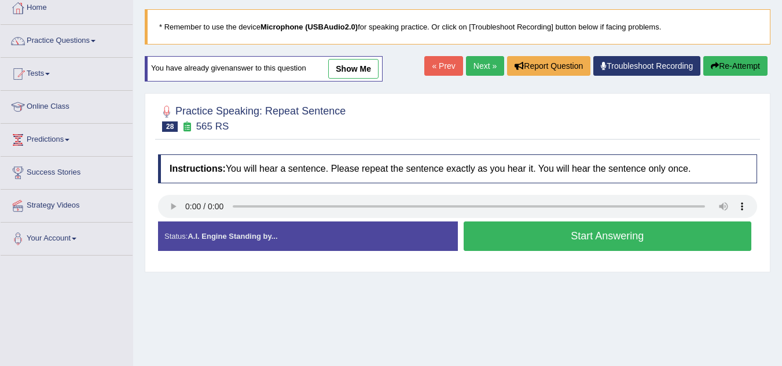
click at [590, 240] on button "Start Answering" at bounding box center [607, 237] width 288 height 30
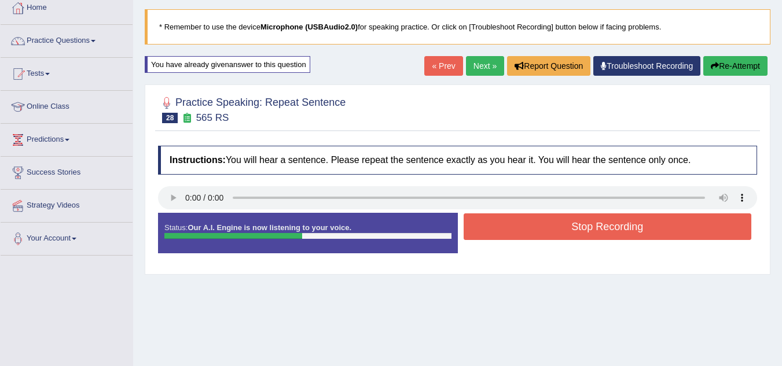
click at [594, 224] on button "Stop Recording" at bounding box center [607, 226] width 288 height 27
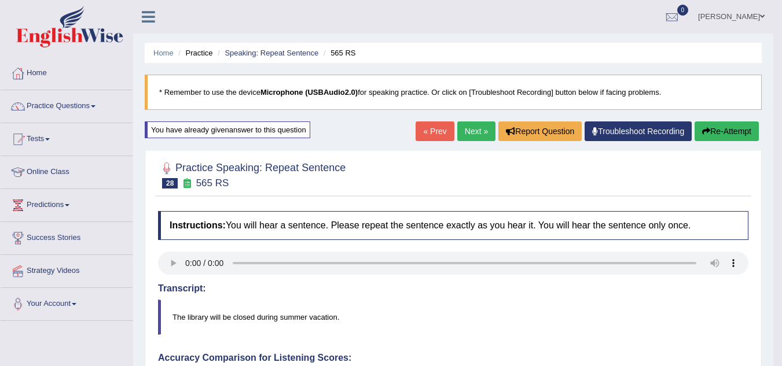
click at [736, 130] on button "Re-Attempt" at bounding box center [726, 132] width 64 height 20
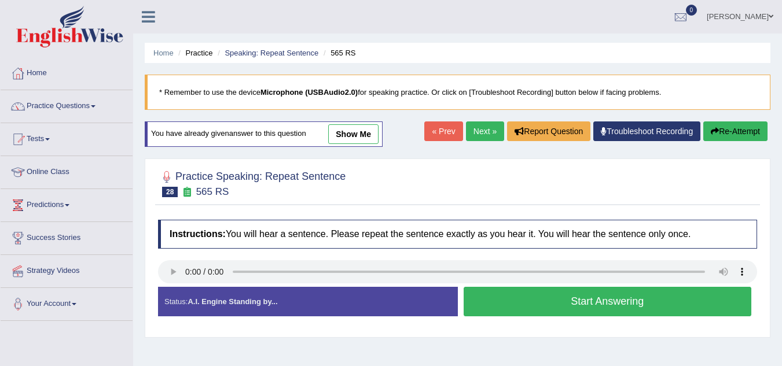
click at [524, 303] on button "Start Answering" at bounding box center [607, 302] width 288 height 30
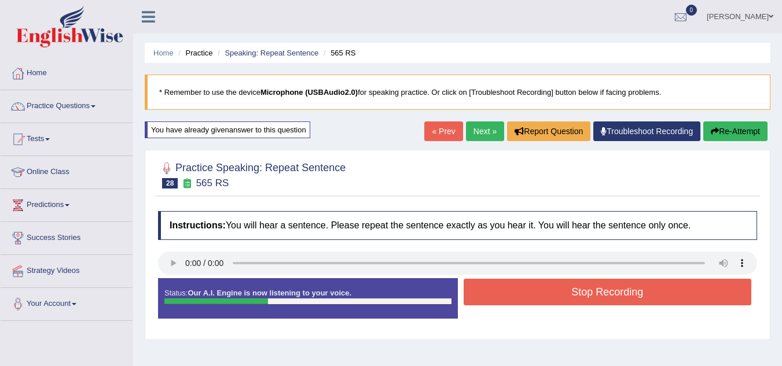
click at [557, 293] on button "Stop Recording" at bounding box center [607, 292] width 288 height 27
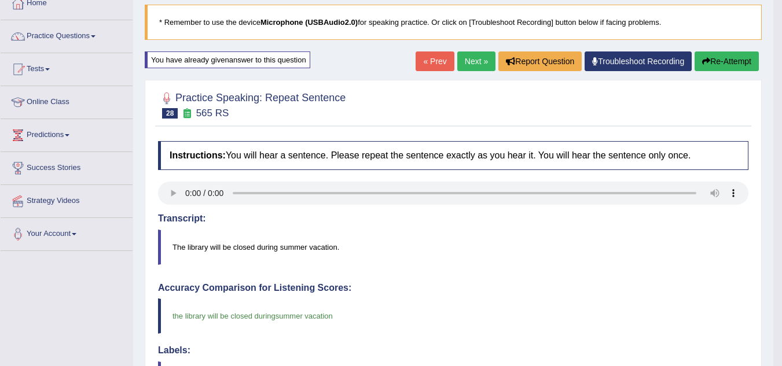
scroll to position [41, 0]
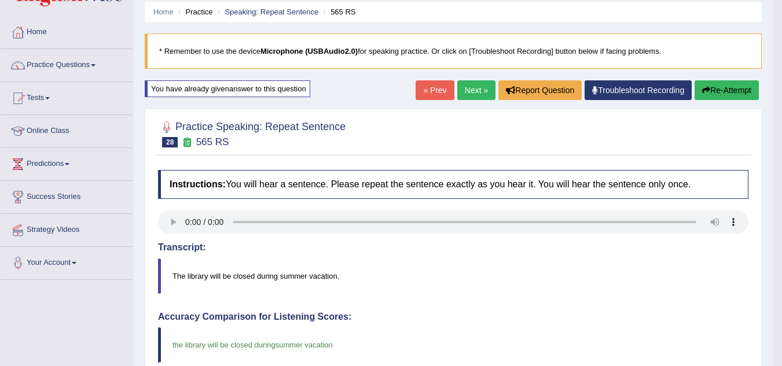
click at [478, 88] on link "Next »" at bounding box center [476, 90] width 38 height 20
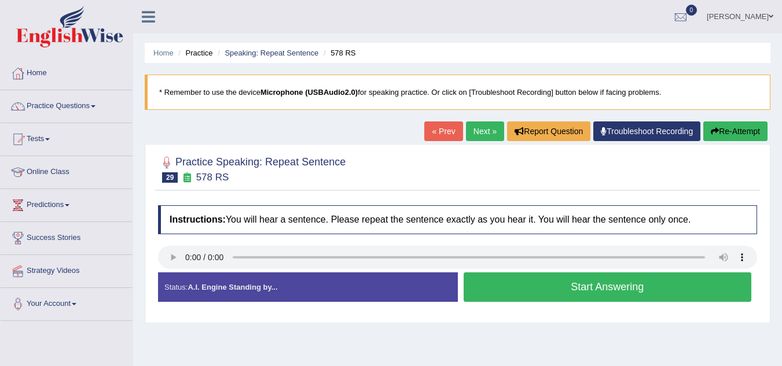
click at [601, 292] on button "Start Answering" at bounding box center [607, 288] width 288 height 30
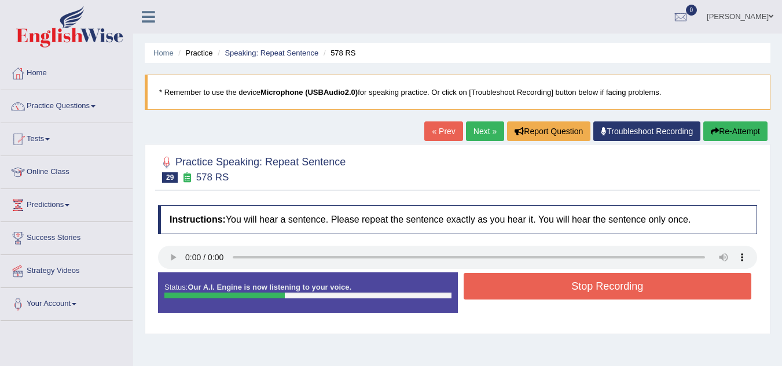
click at [601, 285] on button "Stop Recording" at bounding box center [607, 286] width 288 height 27
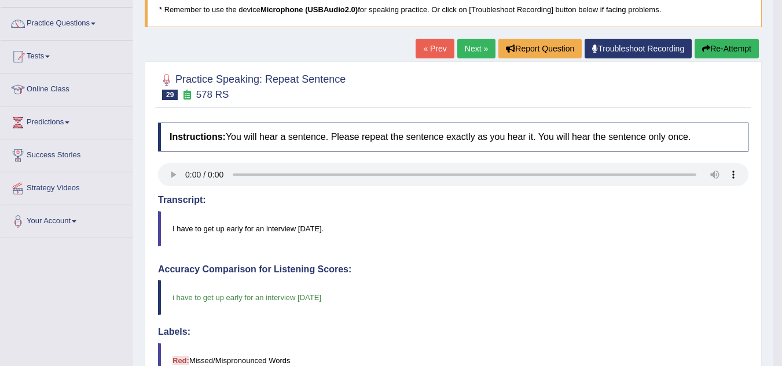
scroll to position [78, 0]
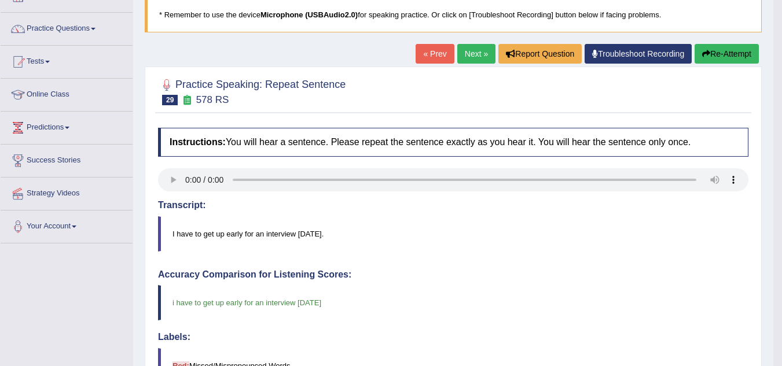
click at [476, 50] on link "Next »" at bounding box center [476, 54] width 38 height 20
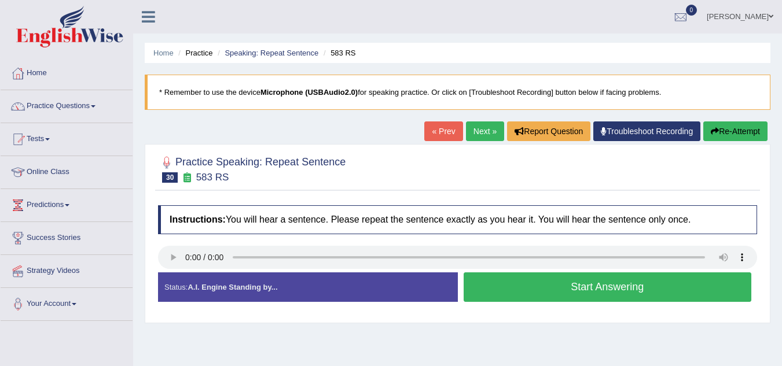
click at [617, 290] on button "Start Answering" at bounding box center [607, 288] width 288 height 30
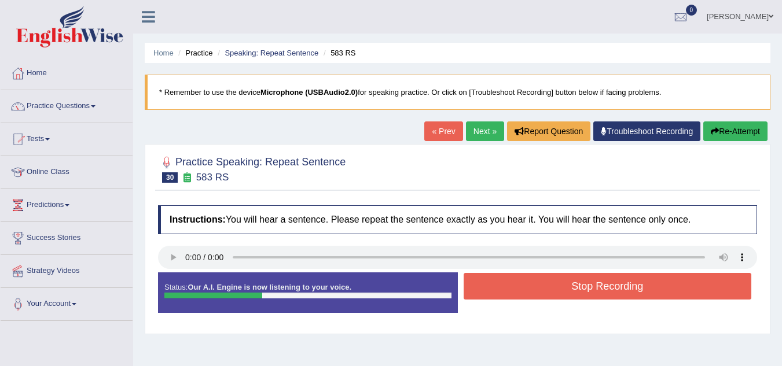
click at [584, 289] on button "Stop Recording" at bounding box center [607, 286] width 288 height 27
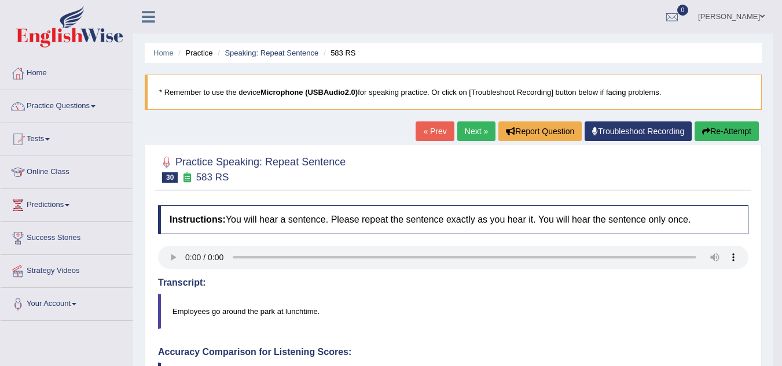
drag, startPoint x: 785, startPoint y: 120, endPoint x: 790, endPoint y: 251, distance: 130.3
click at [731, 127] on button "Re-Attempt" at bounding box center [726, 132] width 64 height 20
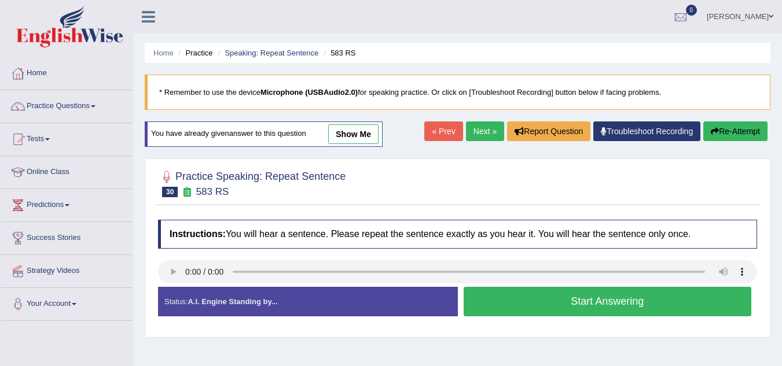
click at [628, 308] on button "Start Answering" at bounding box center [607, 302] width 288 height 30
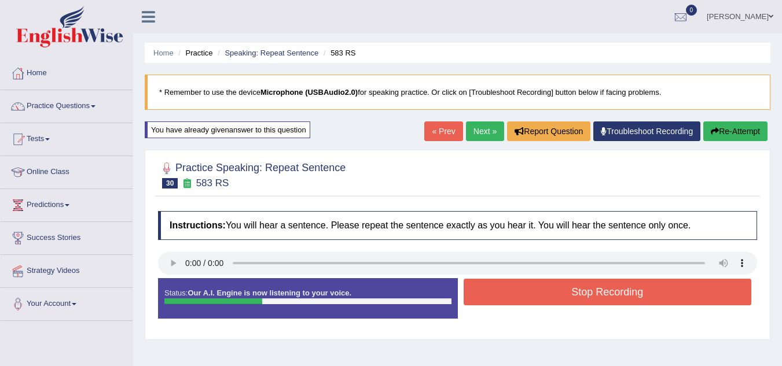
click at [616, 295] on button "Stop Recording" at bounding box center [607, 292] width 288 height 27
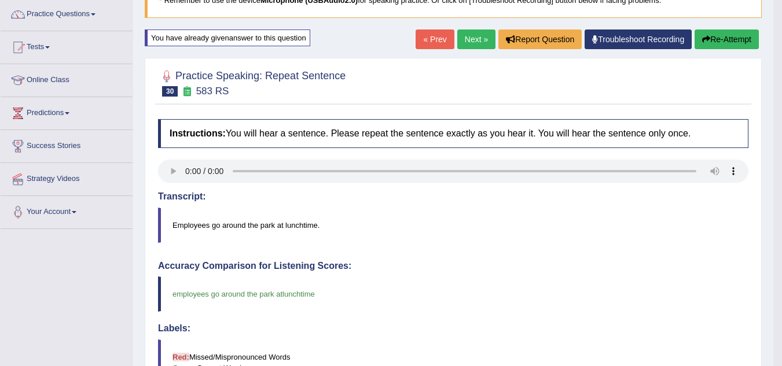
scroll to position [78, 0]
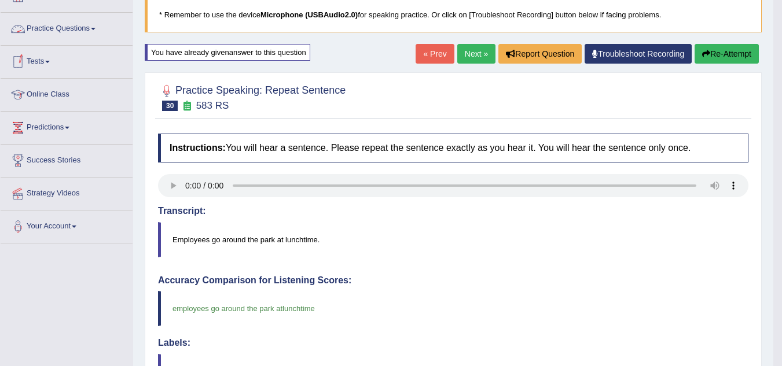
click at [98, 26] on link "Practice Questions" at bounding box center [67, 27] width 132 height 29
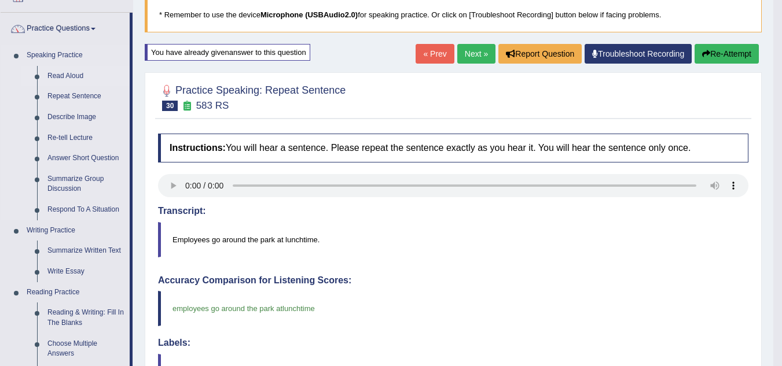
click at [79, 73] on link "Read Aloud" at bounding box center [85, 76] width 87 height 21
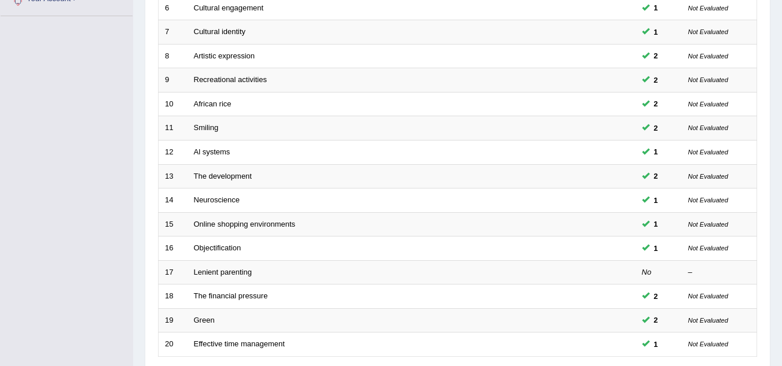
scroll to position [400, 0]
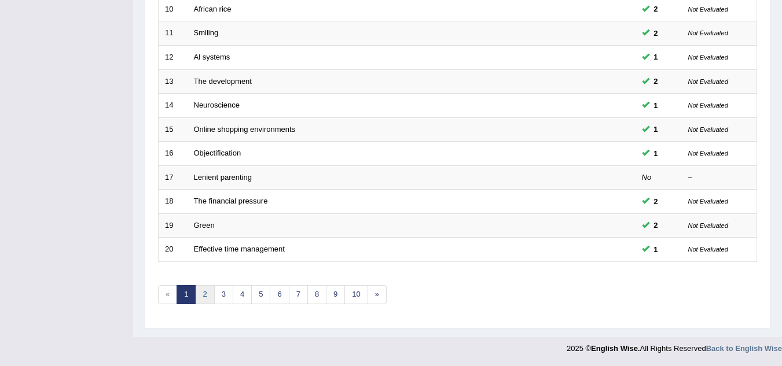
click at [207, 293] on link "2" at bounding box center [204, 294] width 19 height 19
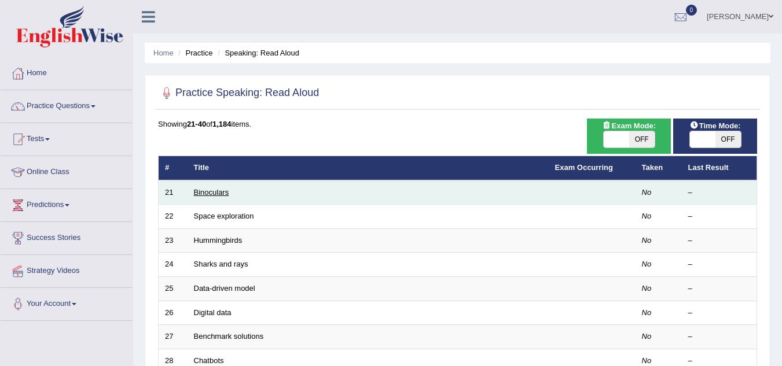
click at [225, 191] on link "Binoculars" at bounding box center [211, 192] width 35 height 9
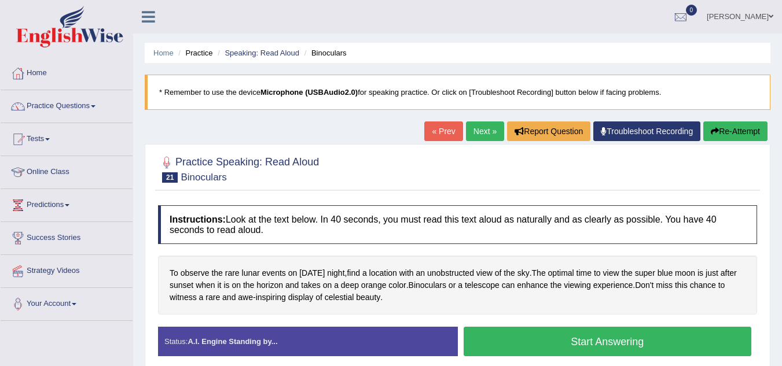
click at [473, 127] on link "Next »" at bounding box center [485, 132] width 38 height 20
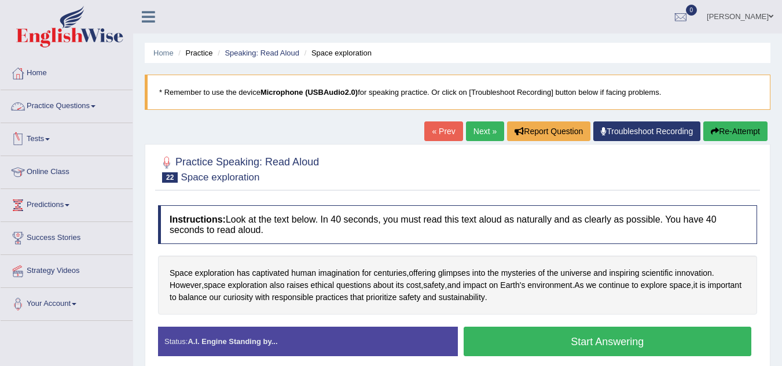
click at [91, 109] on link "Practice Questions" at bounding box center [67, 104] width 132 height 29
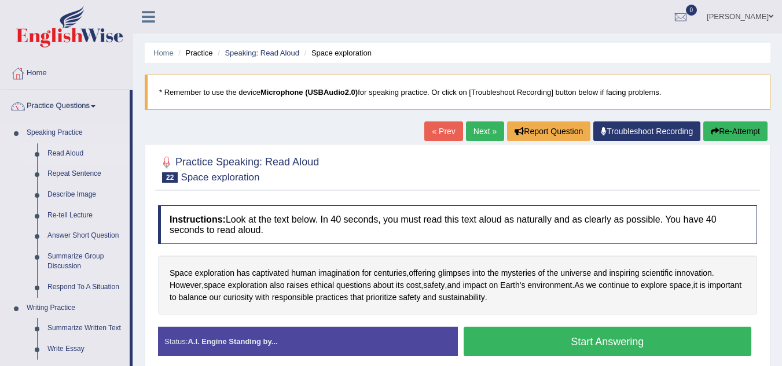
click at [76, 153] on link "Read Aloud" at bounding box center [85, 153] width 87 height 21
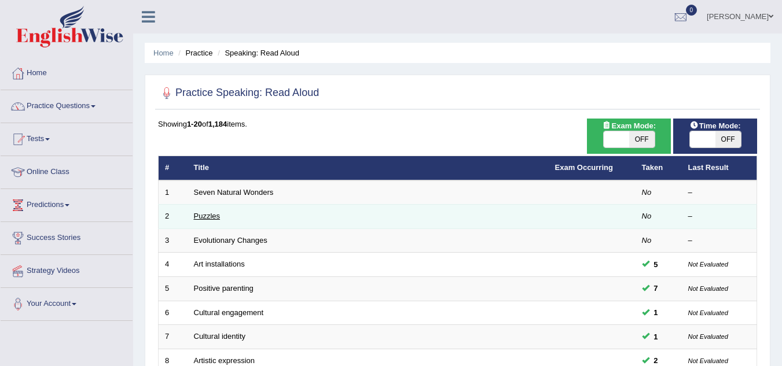
click at [210, 215] on link "Puzzles" at bounding box center [207, 216] width 27 height 9
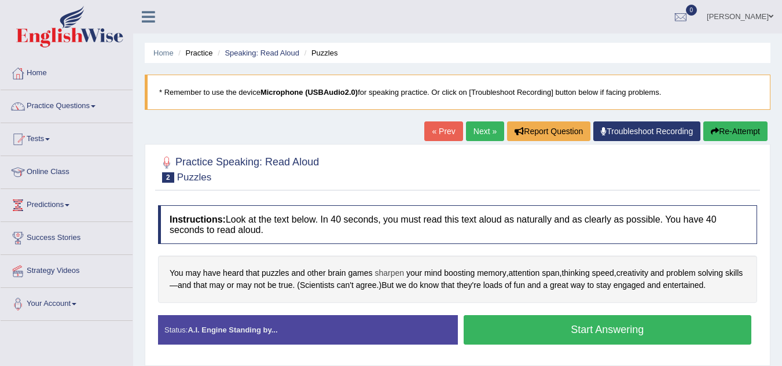
click at [397, 273] on span "sharpen" at bounding box center [389, 273] width 30 height 12
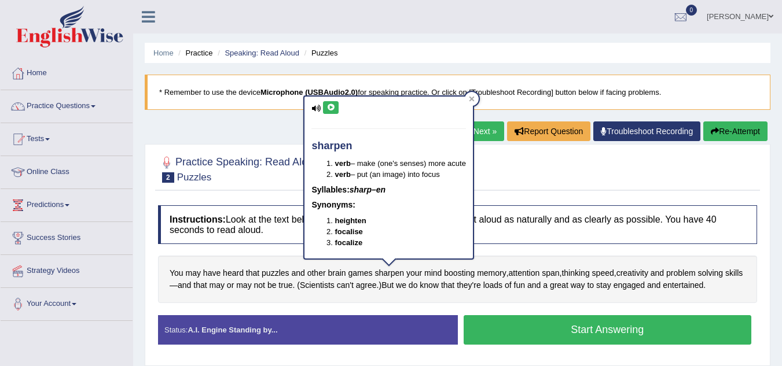
click at [332, 110] on icon at bounding box center [330, 107] width 9 height 7
click at [474, 101] on icon at bounding box center [471, 99] width 5 height 5
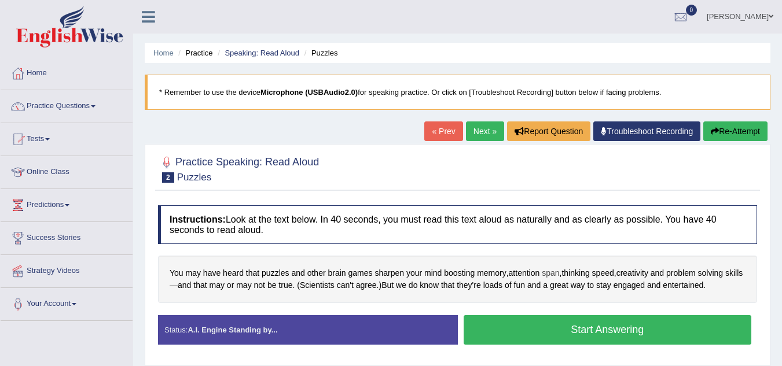
click at [555, 273] on span "span" at bounding box center [550, 273] width 17 height 12
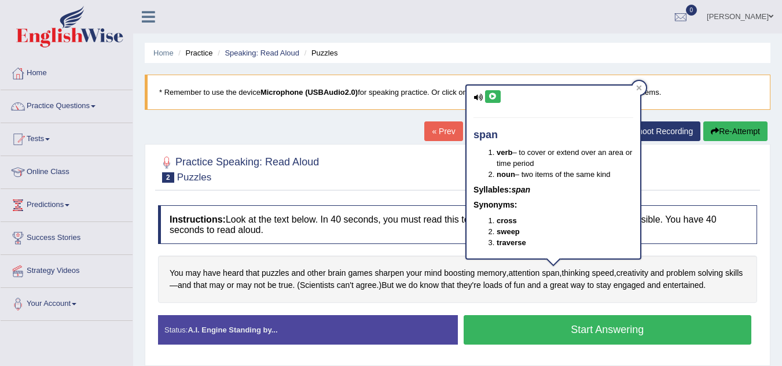
click at [491, 97] on icon at bounding box center [492, 96] width 9 height 7
click at [636, 87] on icon at bounding box center [639, 88] width 6 height 6
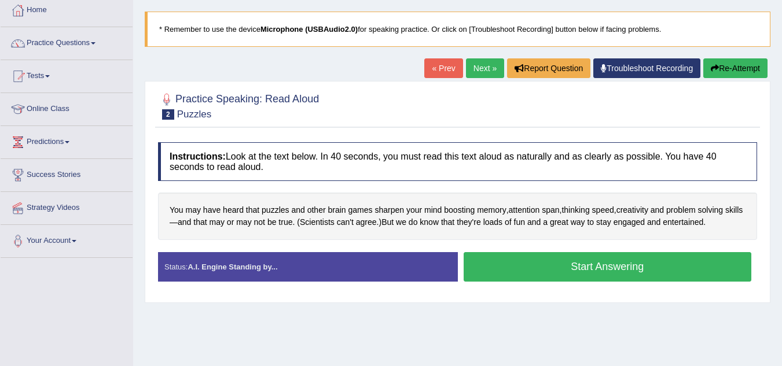
scroll to position [75, 0]
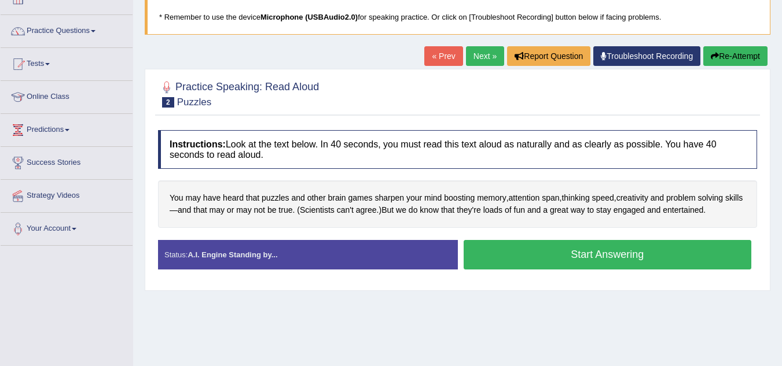
click at [636, 253] on button "Start Answering" at bounding box center [607, 255] width 288 height 30
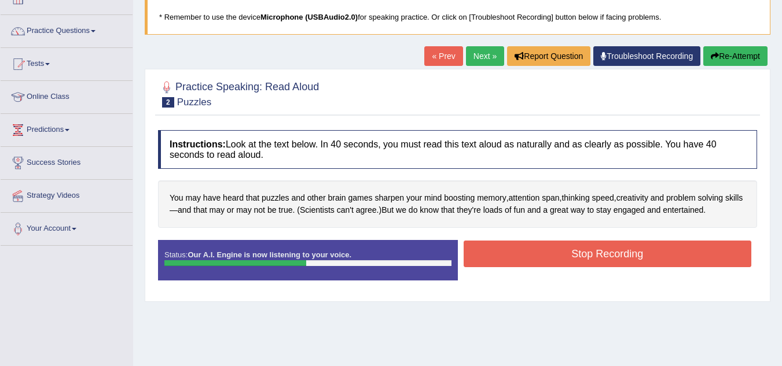
click at [590, 252] on button "Stop Recording" at bounding box center [607, 254] width 288 height 27
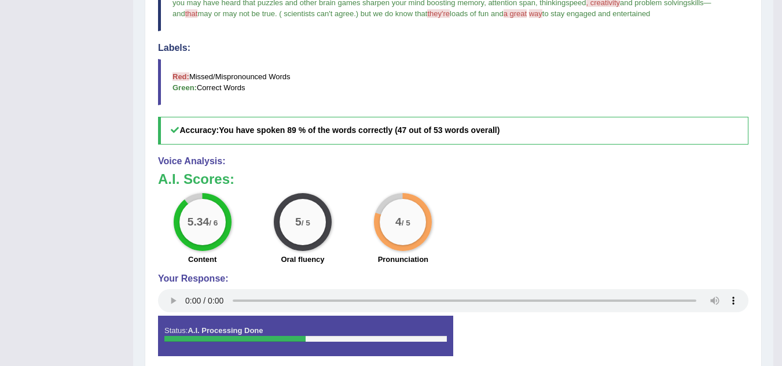
scroll to position [401, 0]
